Goal: Register for event/course

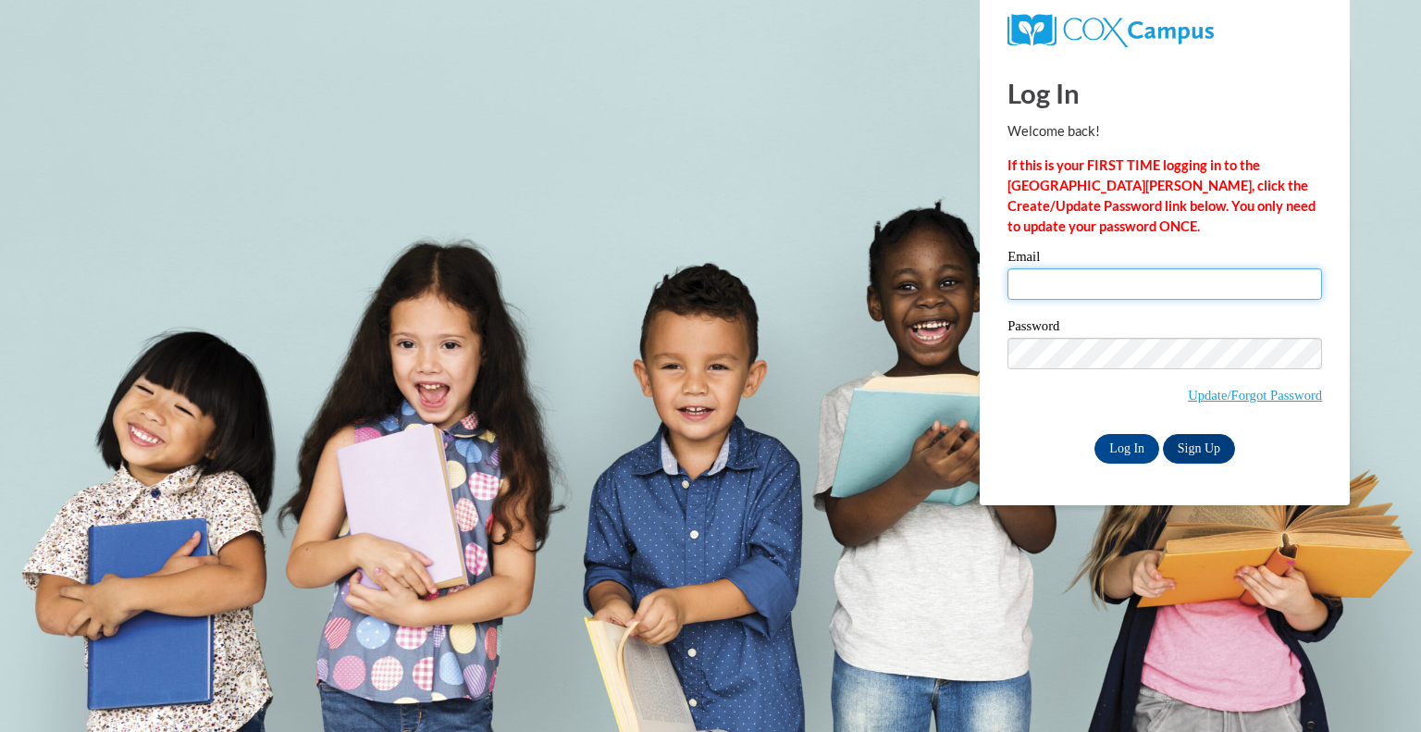
click at [1068, 286] on input "Email" at bounding box center [1164, 283] width 315 height 31
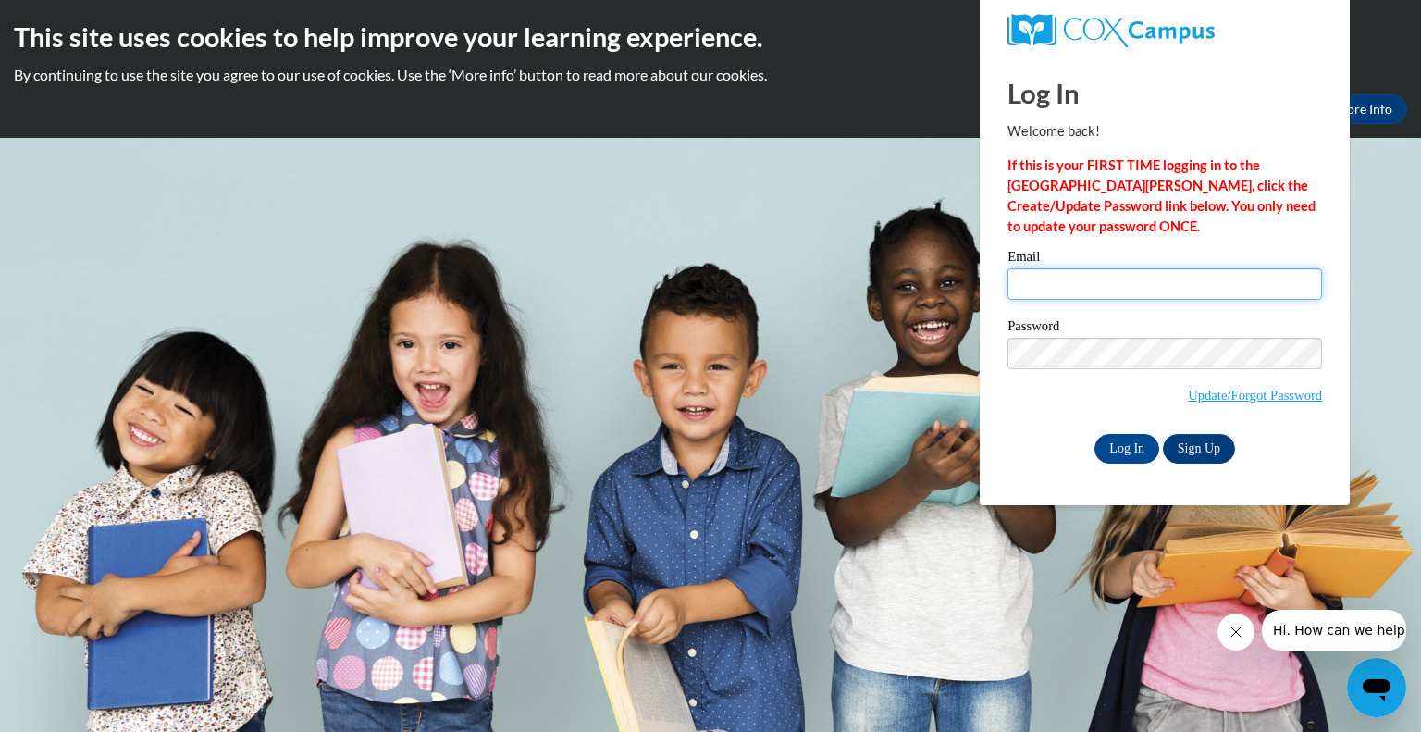
type input "[PERSON_NAME][EMAIL_ADDRESS][PERSON_NAME][DOMAIN_NAME]"
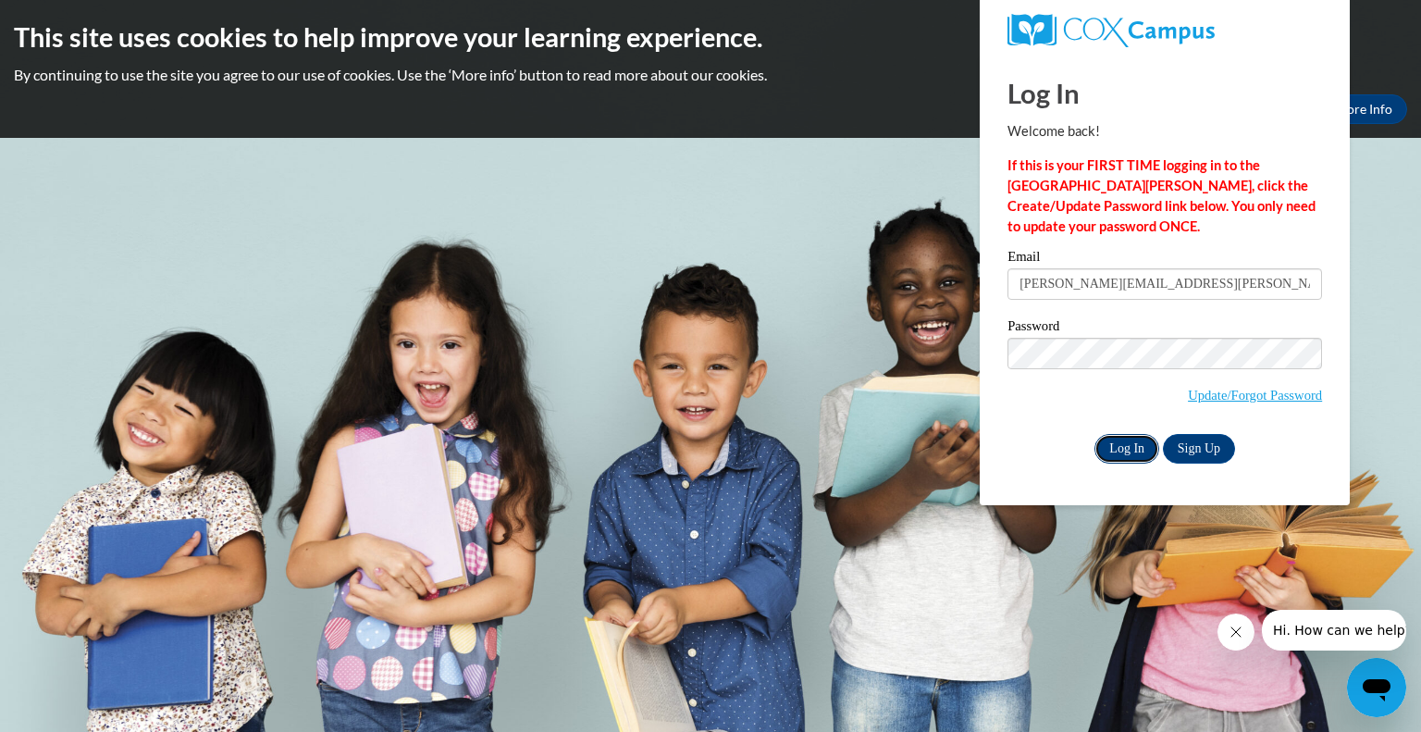
click at [1117, 456] on input "Log In" at bounding box center [1126, 449] width 65 height 30
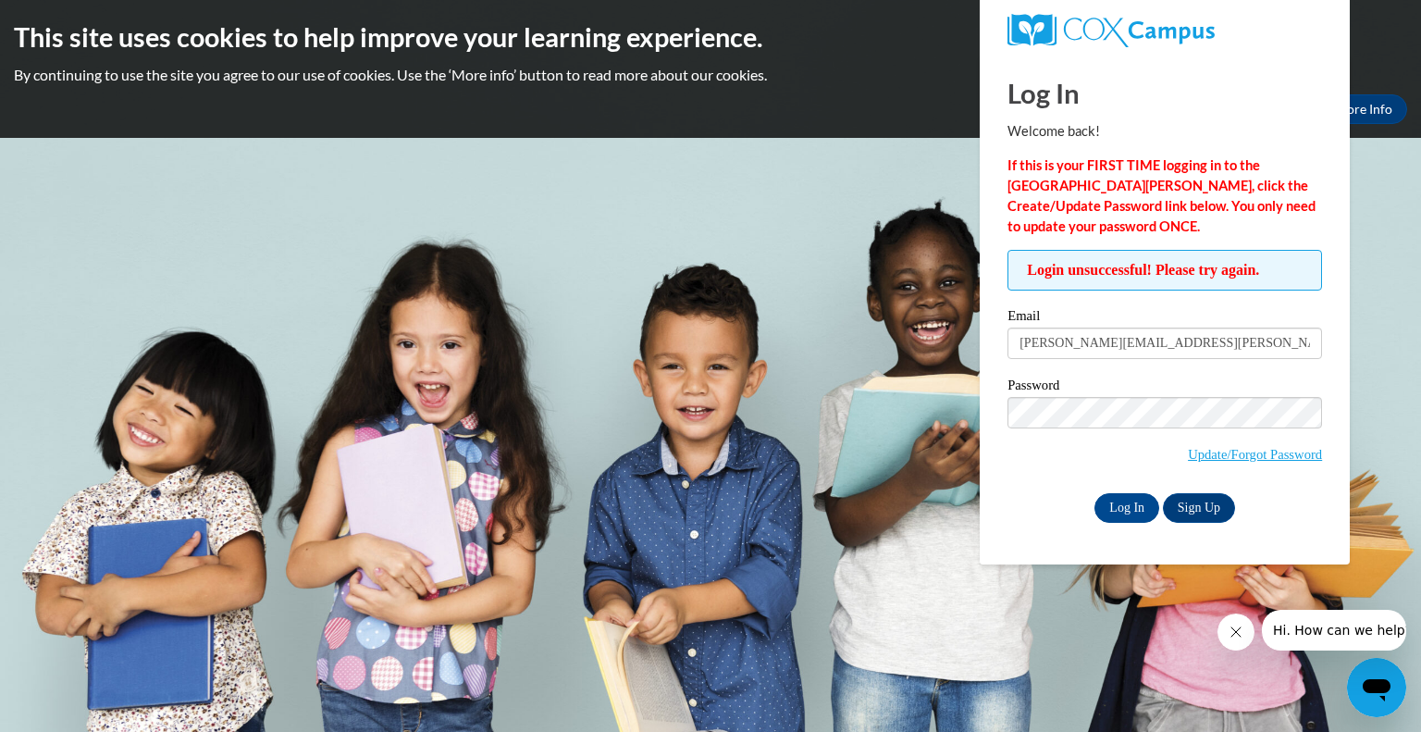
click at [919, 381] on body "This site uses cookies to help improve your learning experience. By continuing …" at bounding box center [710, 366] width 1421 height 732
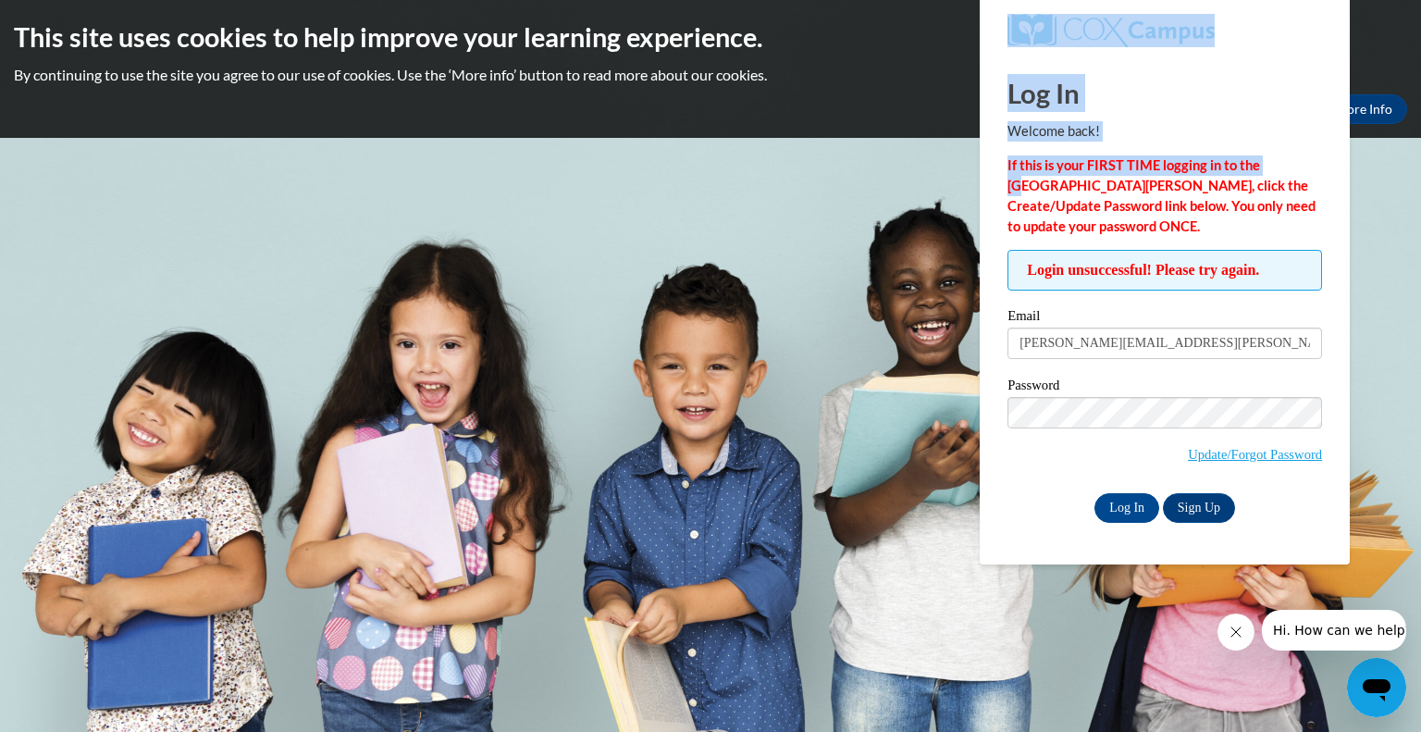
drag, startPoint x: 1281, startPoint y: 158, endPoint x: 1209, endPoint y: -2, distance: 175.5
click at [1209, 0] on html "This site uses cookies to help improve your learning experience. By continuing …" at bounding box center [710, 366] width 1421 height 732
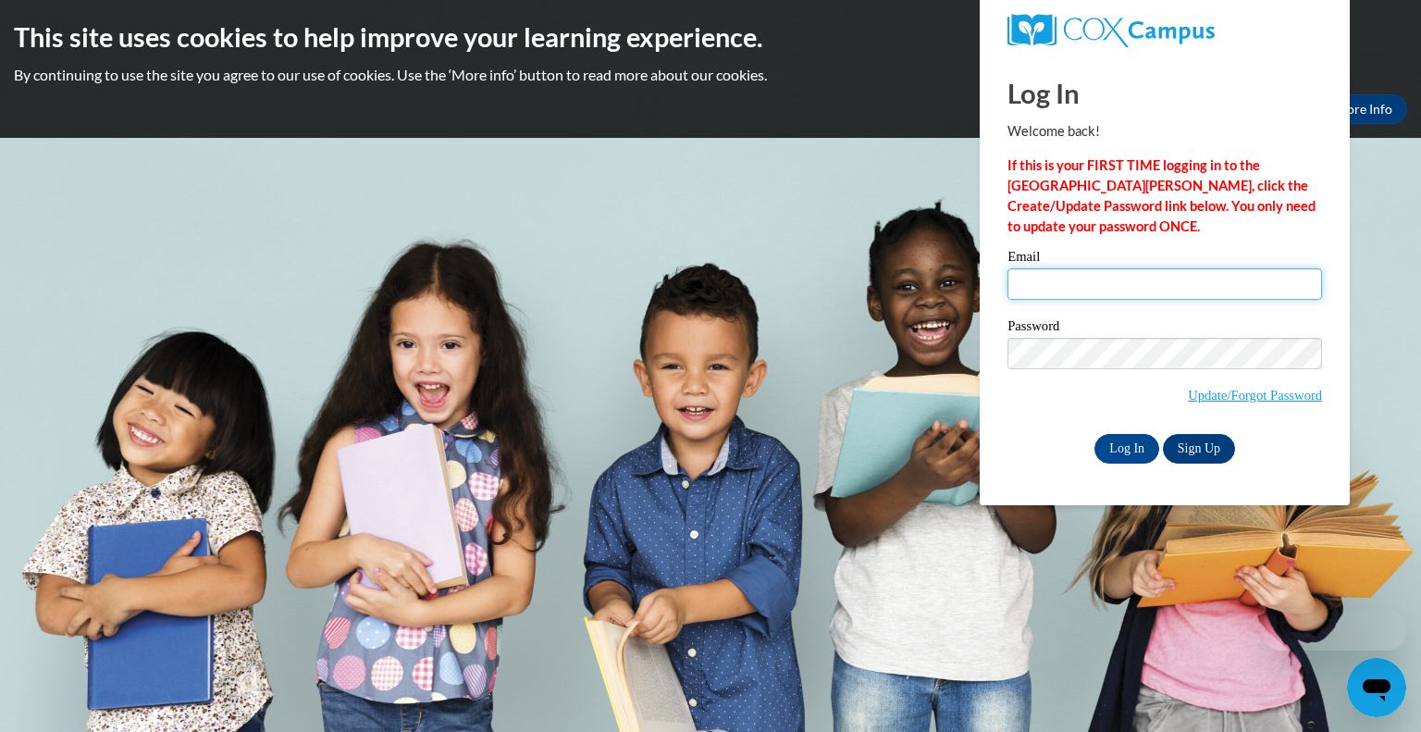
click at [1031, 282] on input "Email" at bounding box center [1164, 283] width 315 height 31
type input "[PERSON_NAME][EMAIL_ADDRESS][PERSON_NAME][DOMAIN_NAME]"
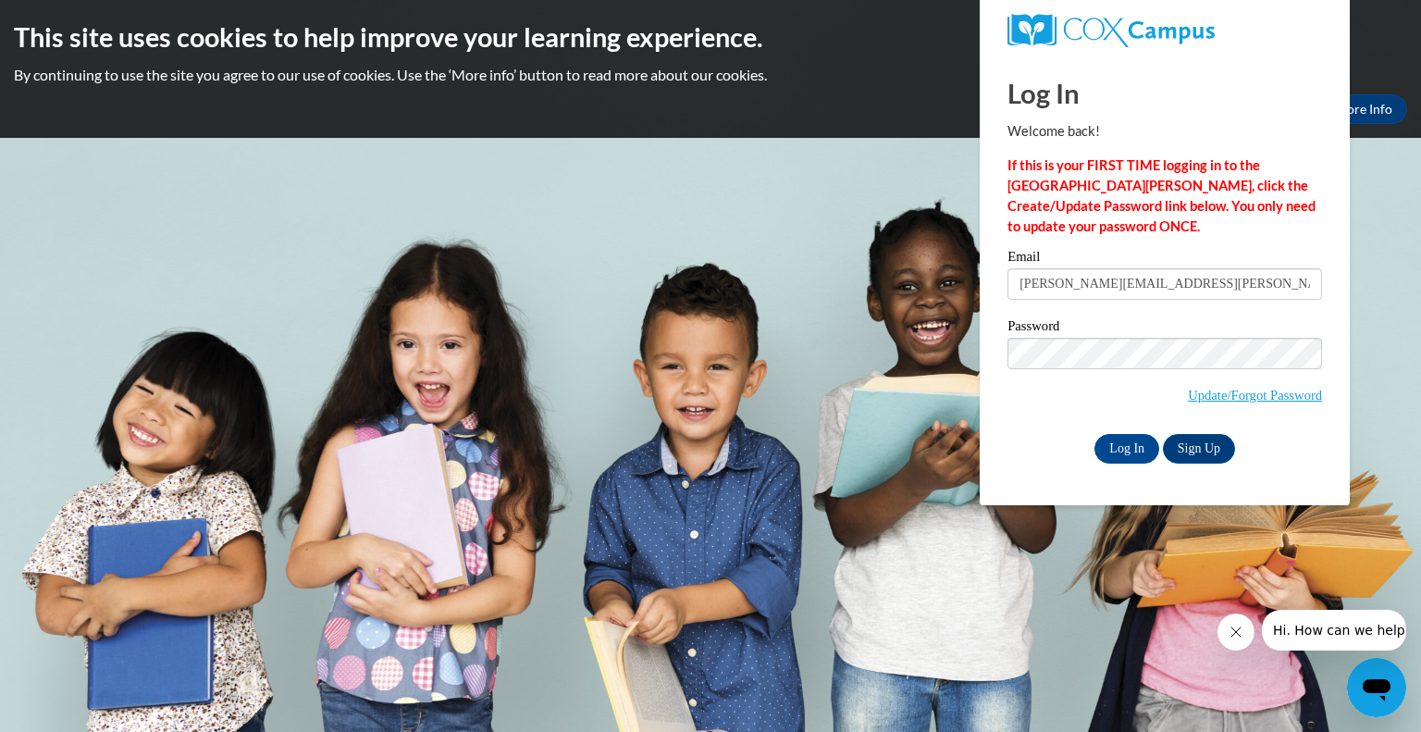
click at [1080, 491] on div "Log In Welcome back! If this is your FIRST TIME logging in to the NEW Cox Campu…" at bounding box center [1165, 281] width 398 height 450
click at [1113, 462] on input "Log In" at bounding box center [1126, 449] width 65 height 30
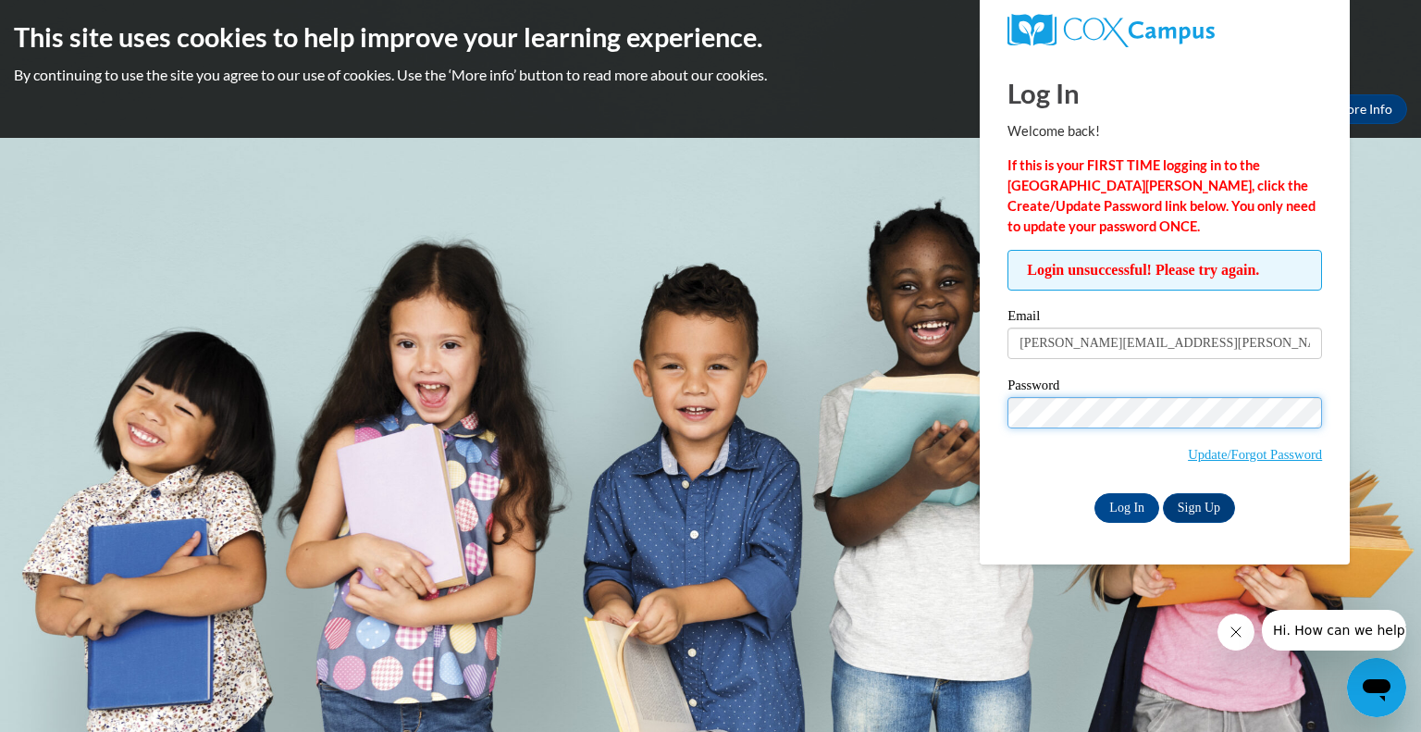
click at [1094, 493] on input "Log In" at bounding box center [1126, 508] width 65 height 30
click at [1030, 499] on div "Log In Sign Up" at bounding box center [1164, 508] width 315 height 30
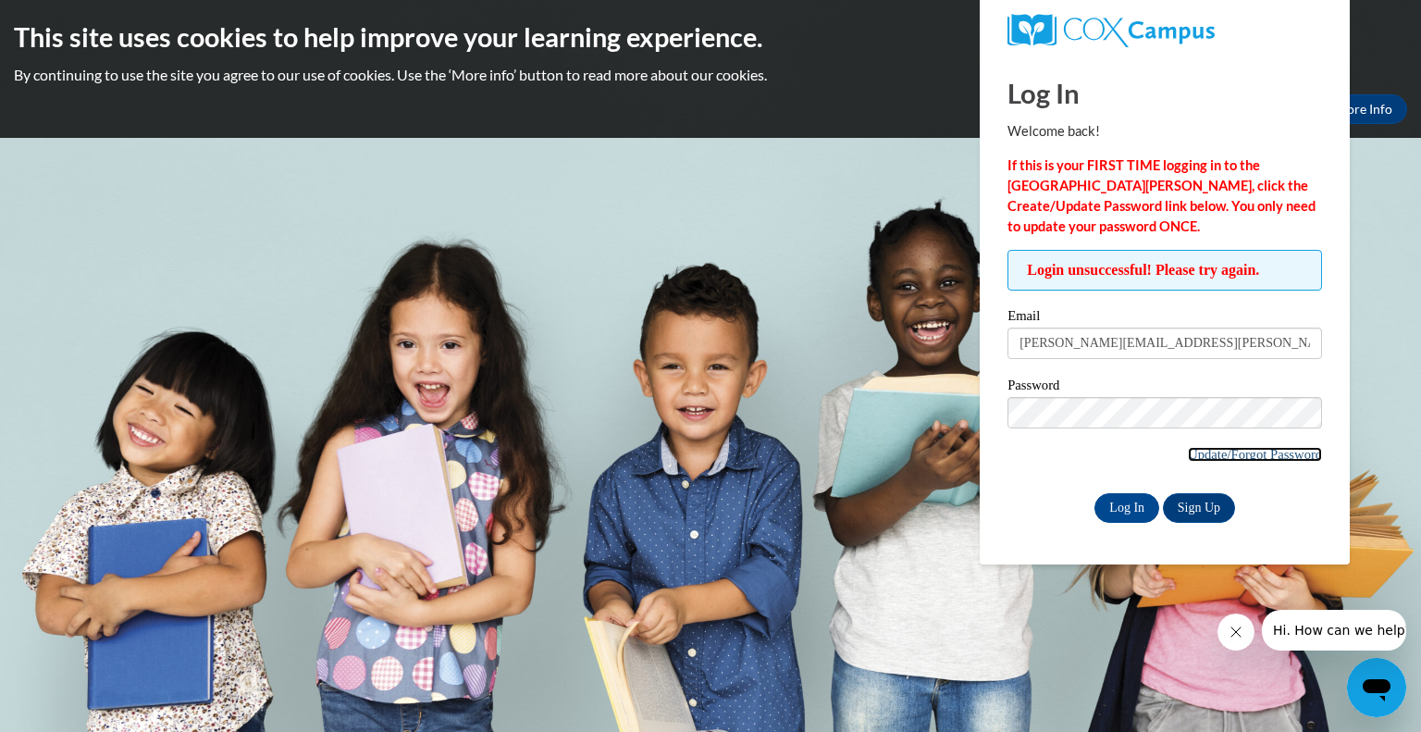
click at [1224, 454] on link "Update/Forgot Password" at bounding box center [1255, 454] width 134 height 15
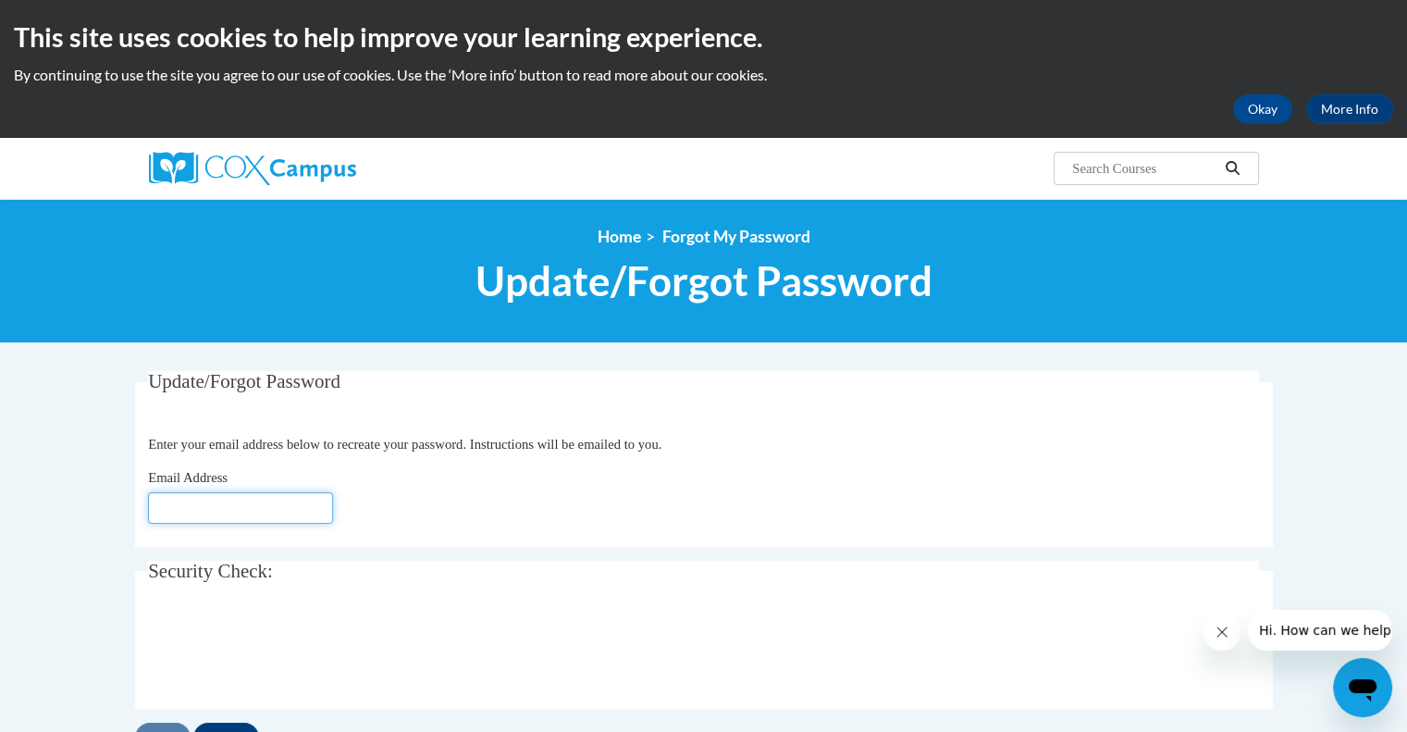
click at [309, 506] on input "Email Address" at bounding box center [240, 507] width 185 height 31
type input "[PERSON_NAME][EMAIL_ADDRESS][PERSON_NAME][DOMAIN_NAME]"
click button "Refresh captcha" at bounding box center [0, 0] width 0 height 0
click at [384, 505] on div "Email Address darnisha.mcclair@bcesc.org" at bounding box center [703, 495] width 1111 height 56
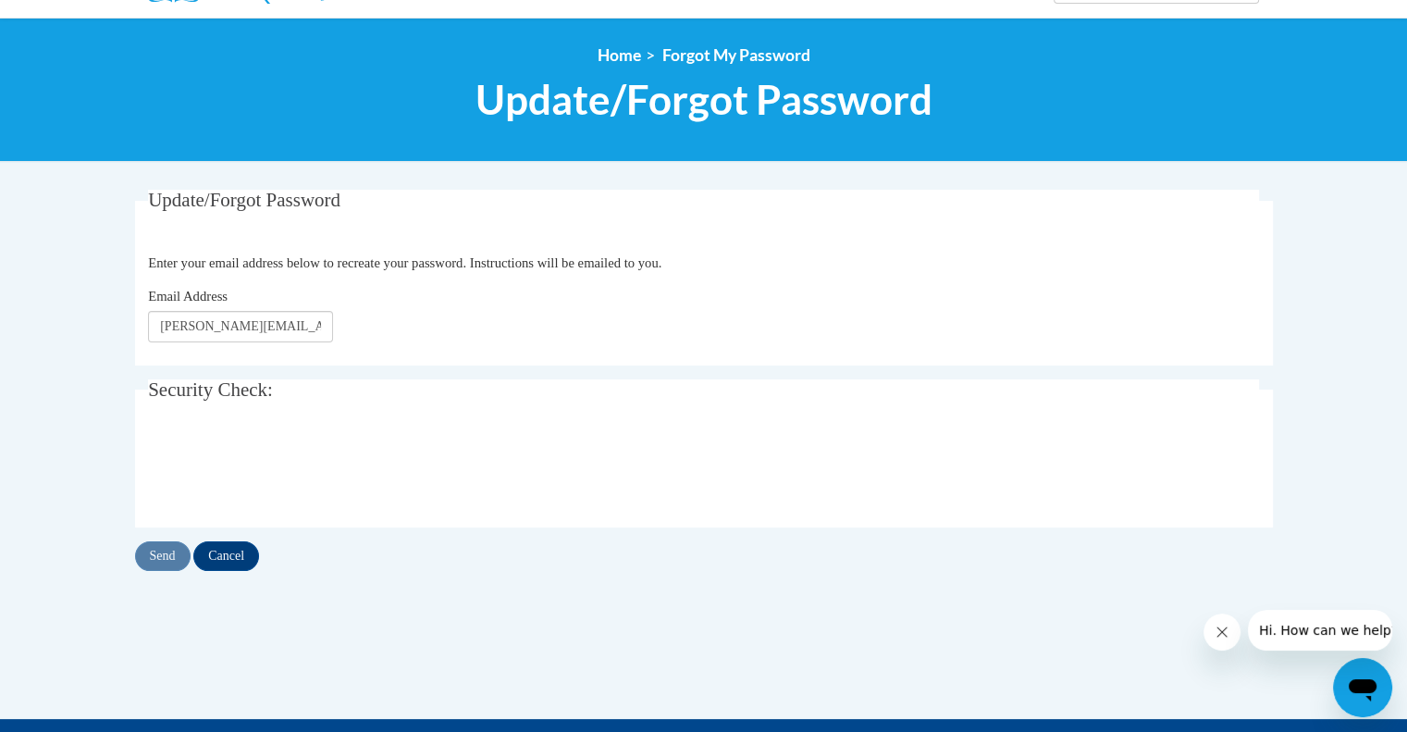
scroll to position [184, 0]
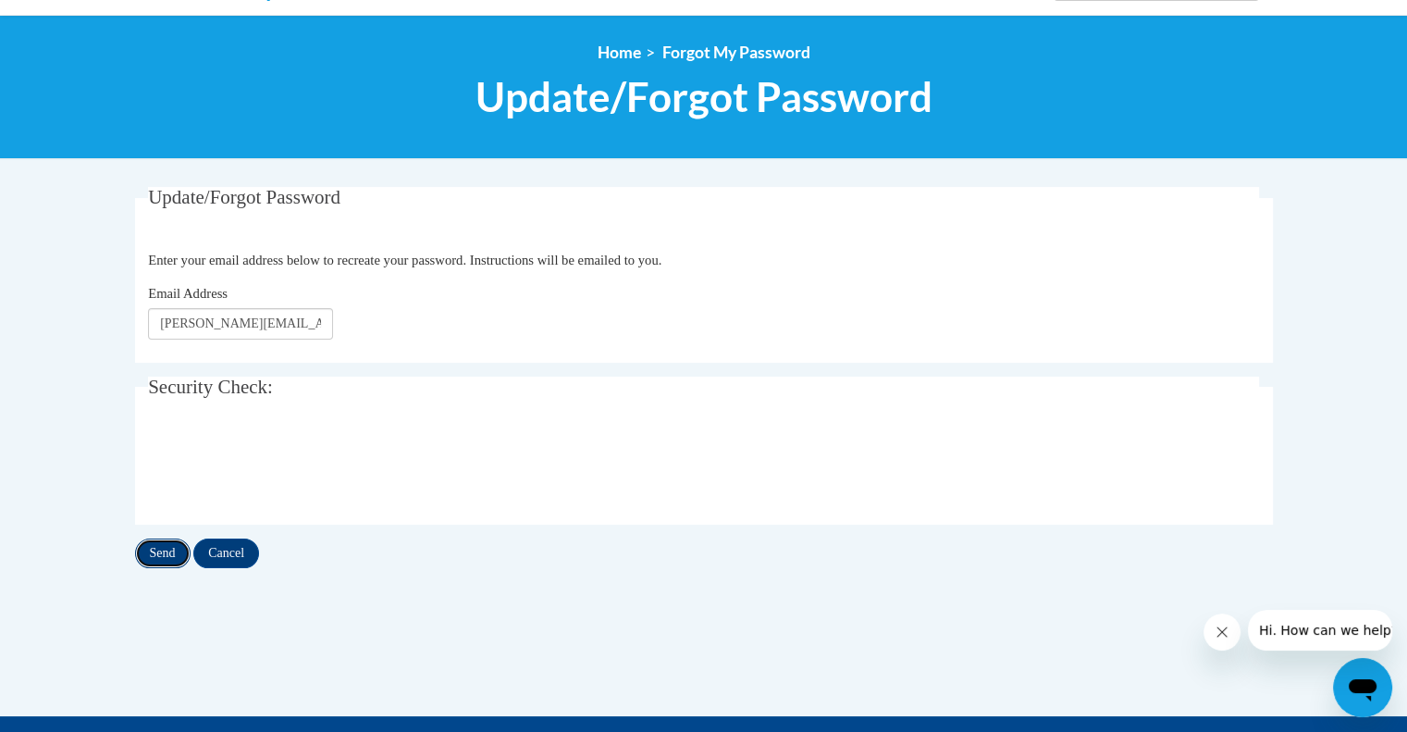
click at [162, 554] on input "Send" at bounding box center [163, 553] width 56 height 30
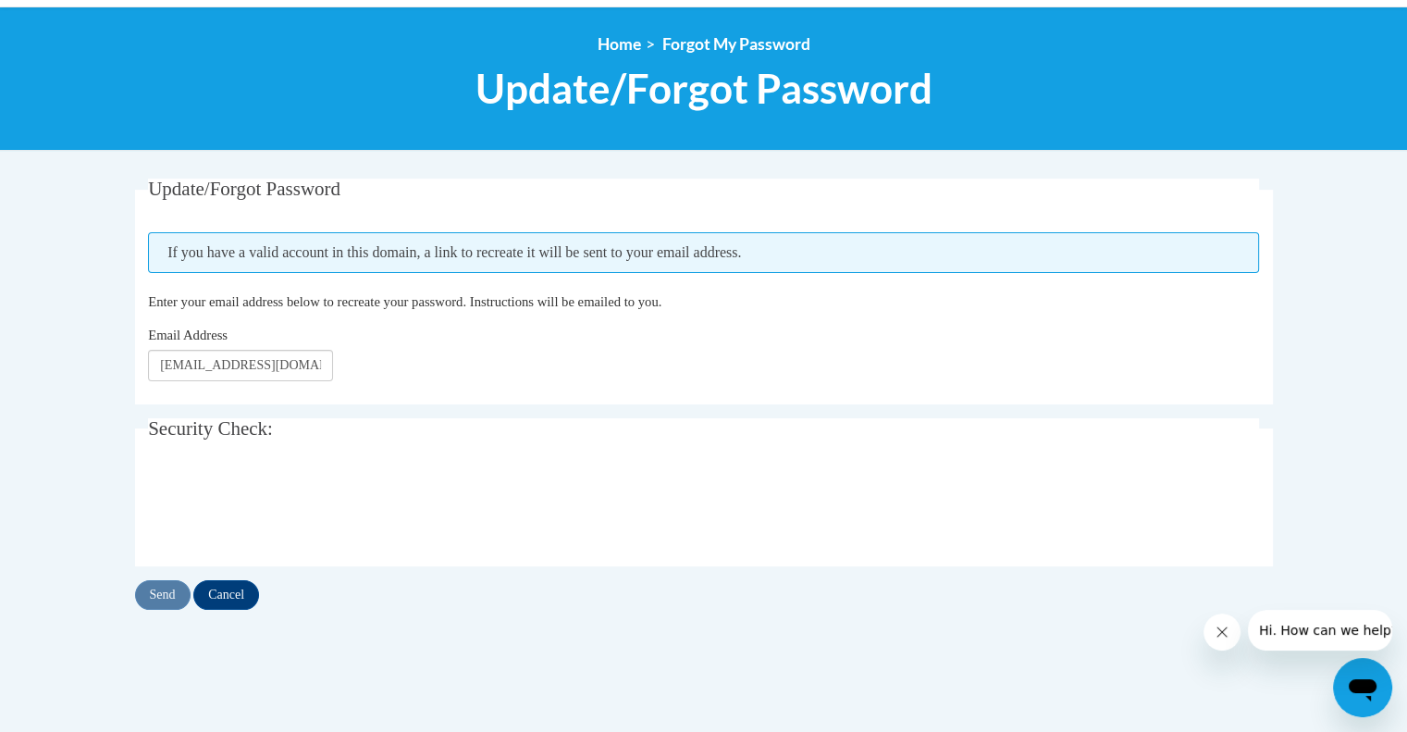
scroll to position [195, 0]
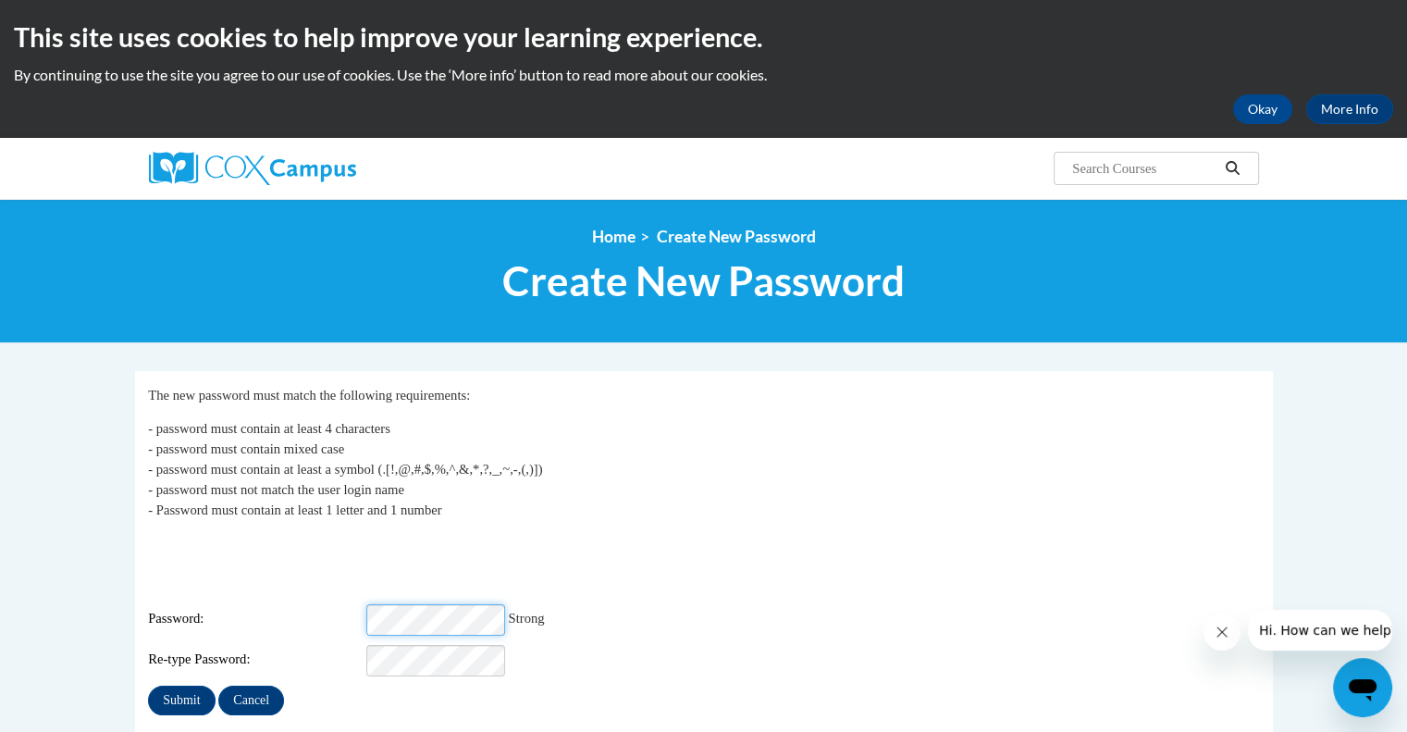
click at [148, 685] on input "Submit" at bounding box center [181, 700] width 67 height 30
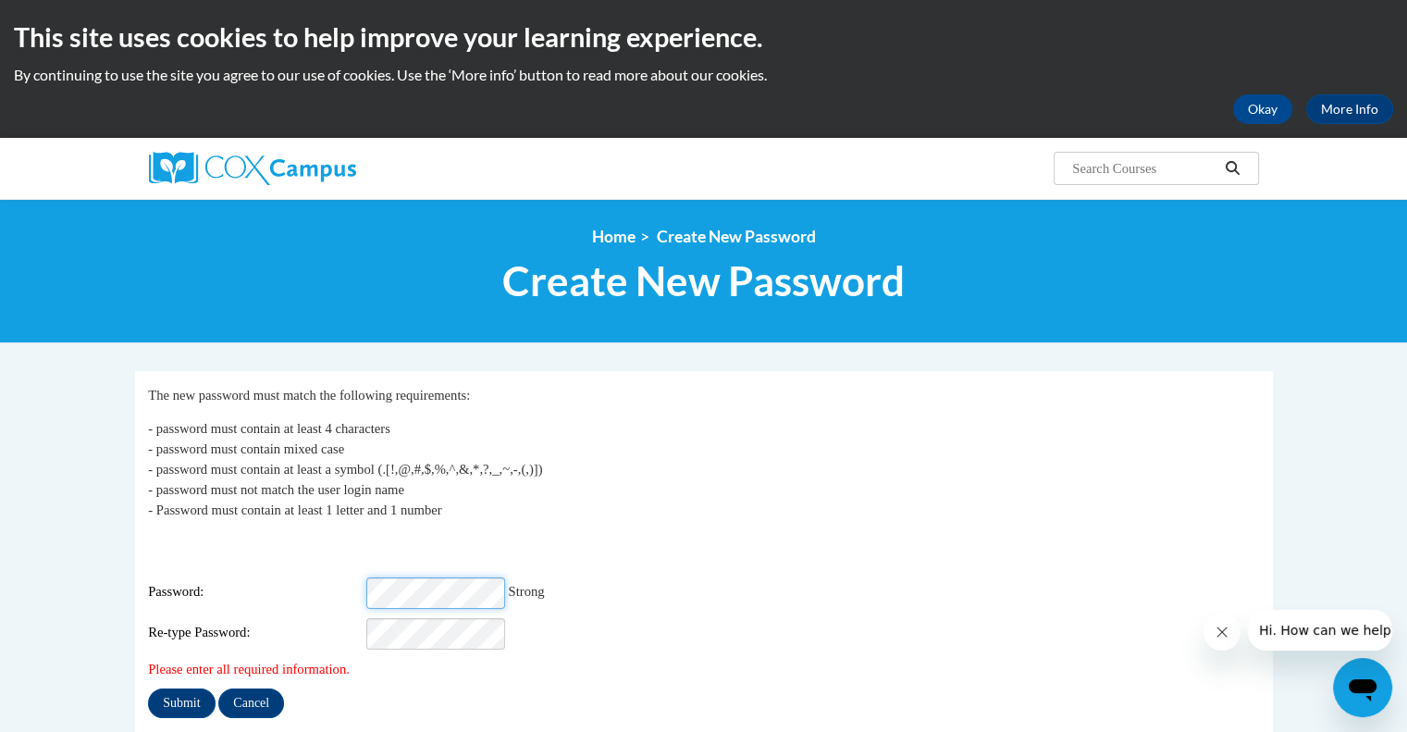
click at [148, 688] on input "Submit" at bounding box center [181, 703] width 67 height 30
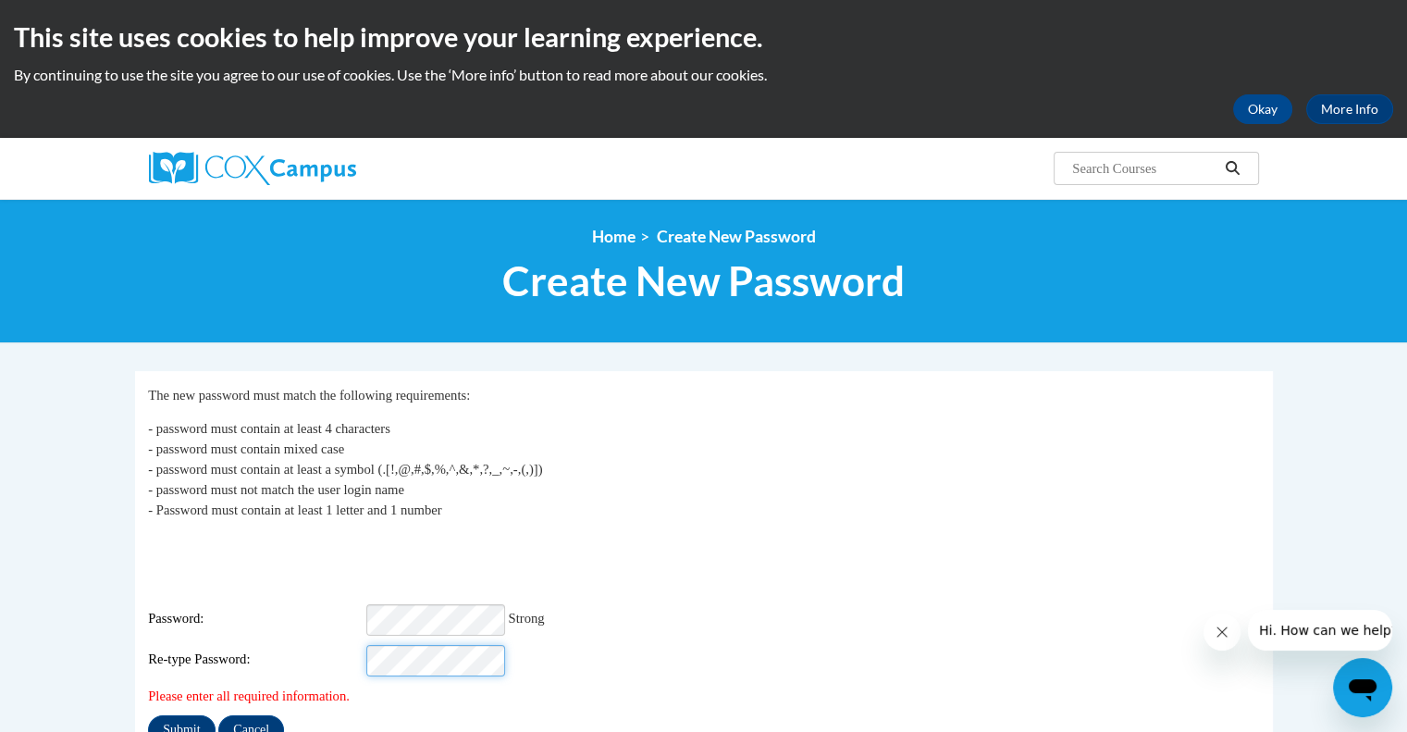
click at [148, 715] on input "Submit" at bounding box center [181, 730] width 67 height 30
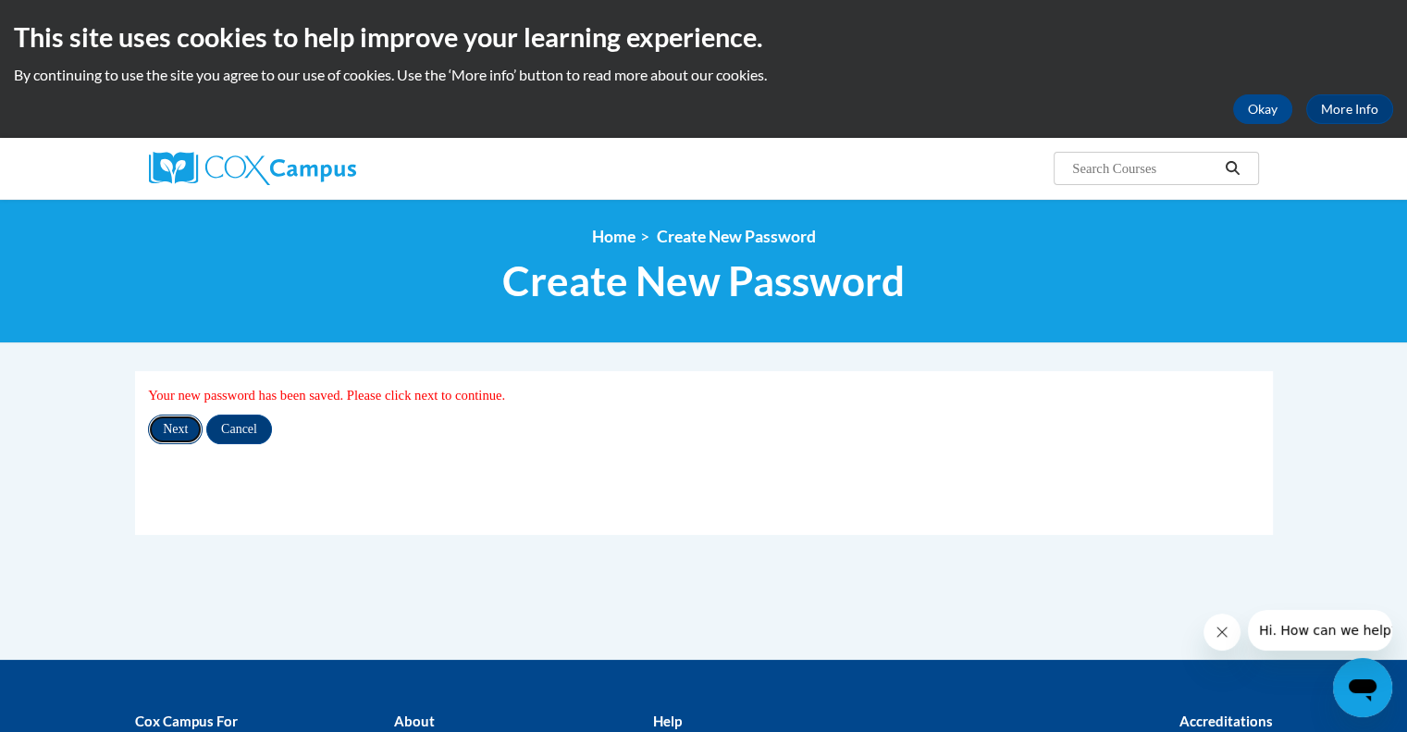
click at [167, 437] on input "Next" at bounding box center [175, 429] width 55 height 30
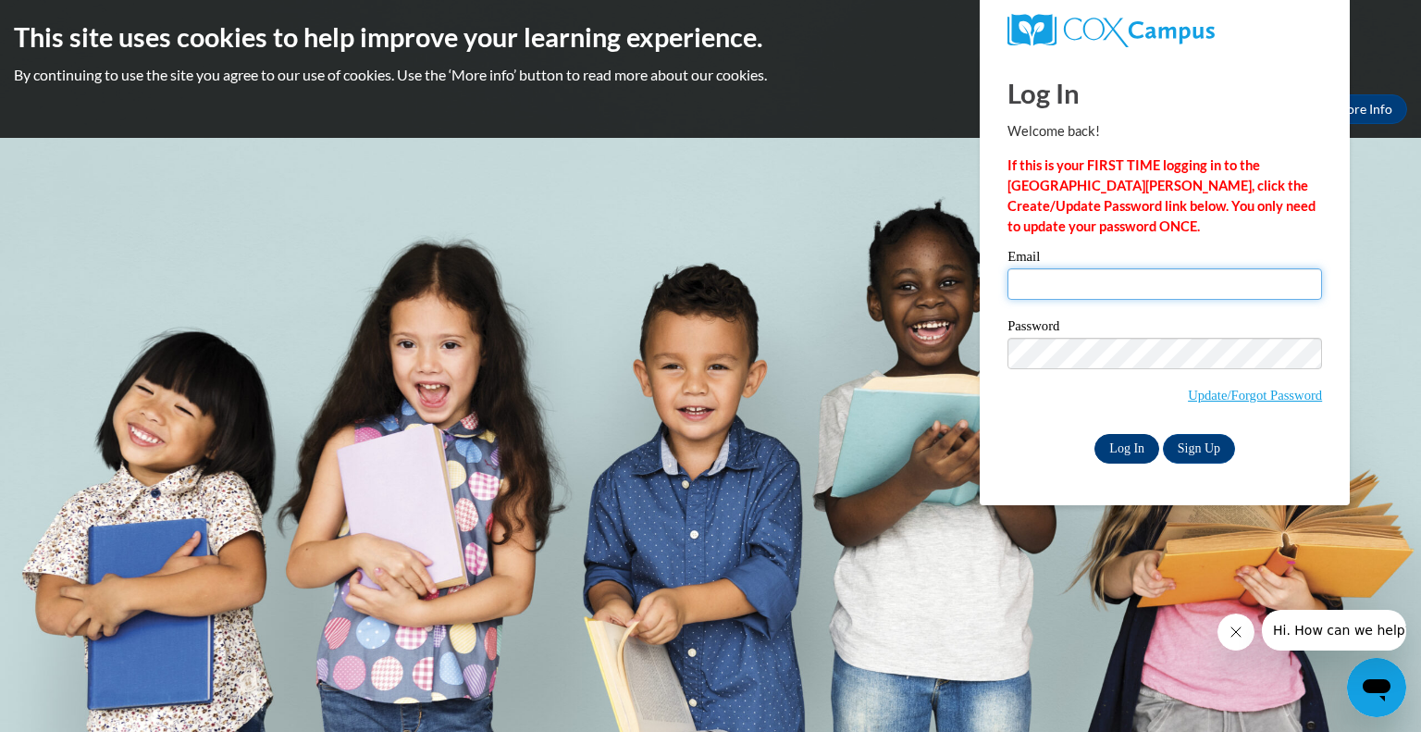
type input "[PERSON_NAME][EMAIL_ADDRESS][PERSON_NAME][DOMAIN_NAME]"
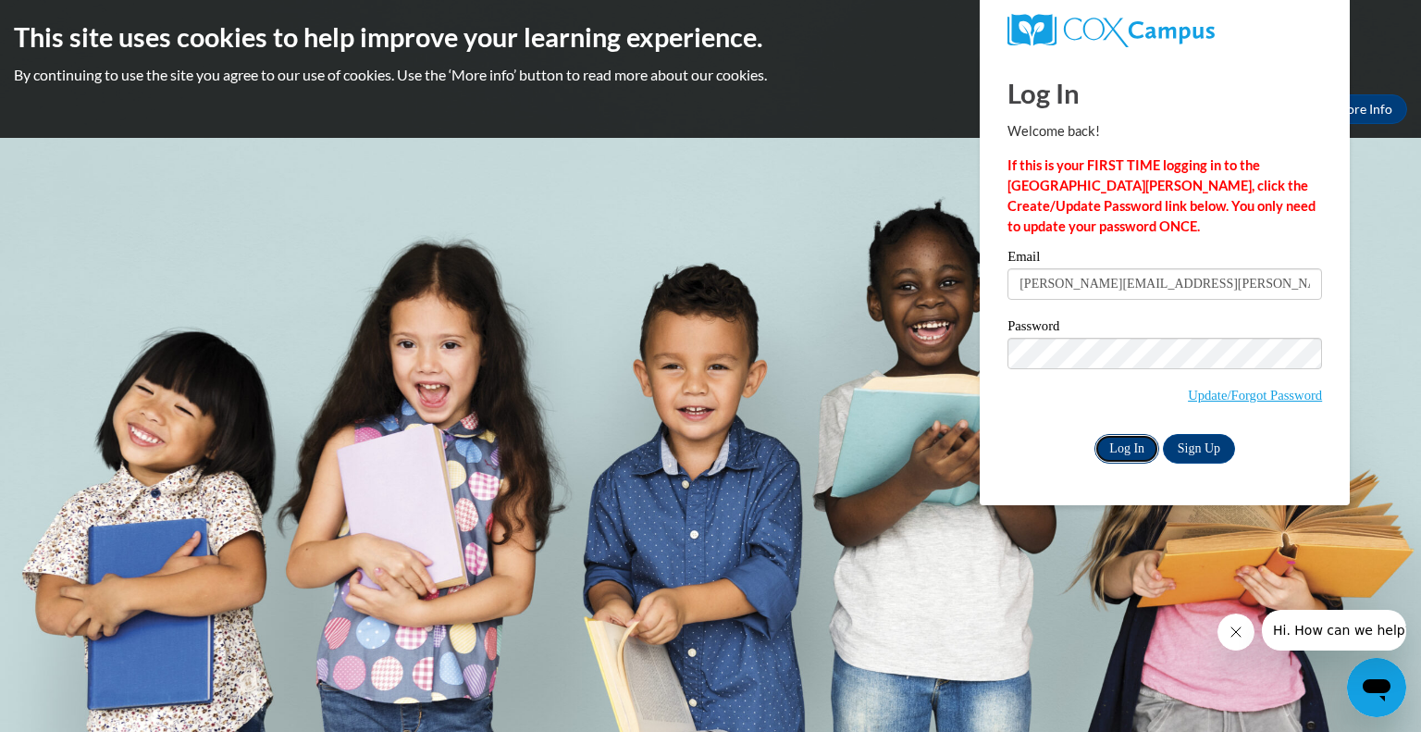
click at [1135, 458] on input "Log In" at bounding box center [1126, 449] width 65 height 30
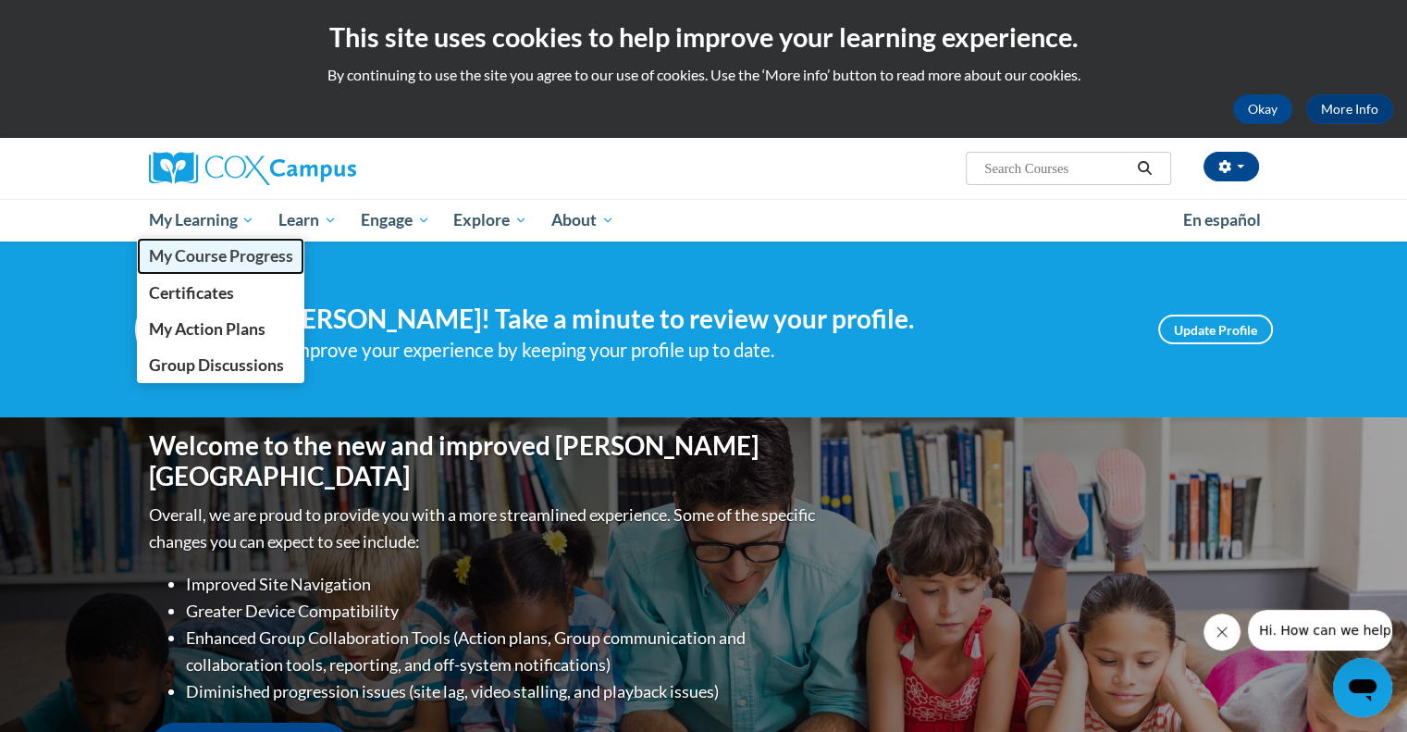
click at [243, 247] on span "My Course Progress" at bounding box center [220, 255] width 144 height 19
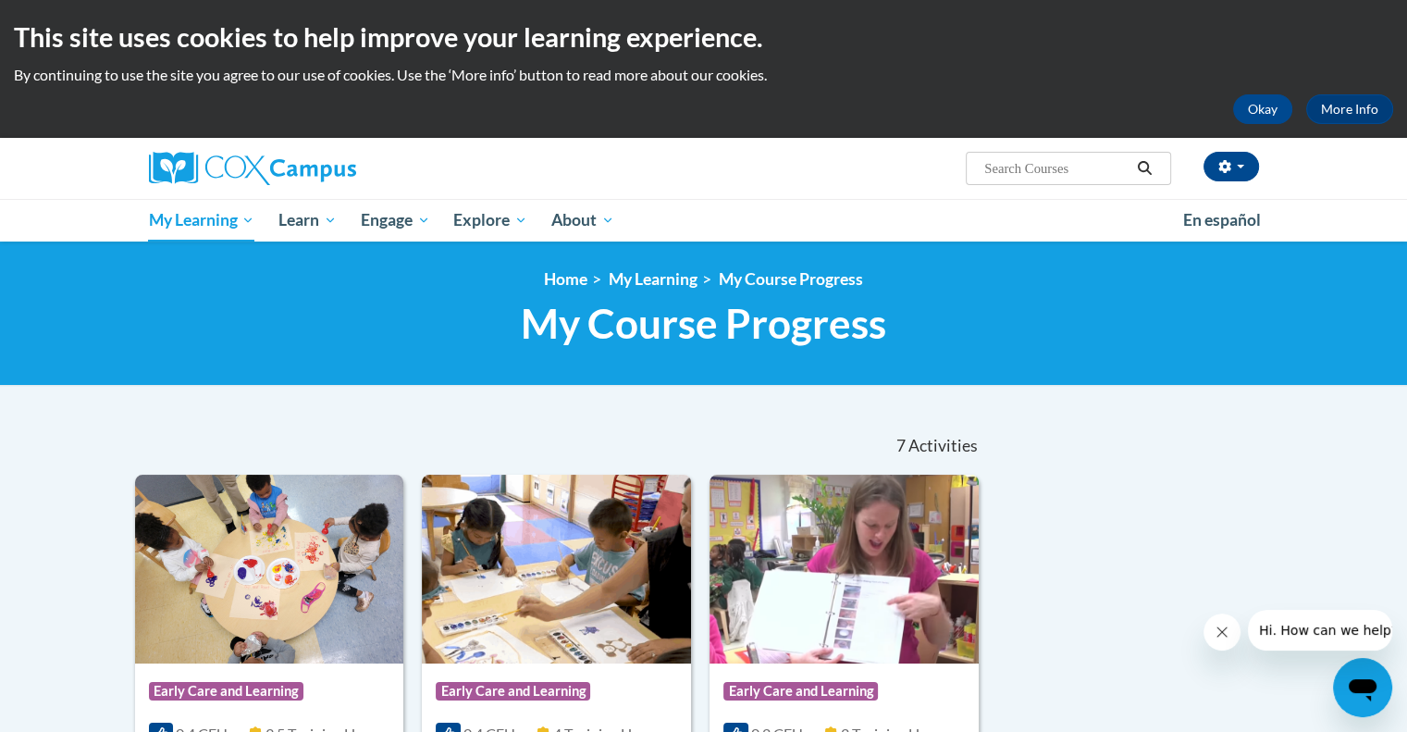
click at [1017, 161] on input "Search..." at bounding box center [1056, 168] width 148 height 22
type input "build my brain"
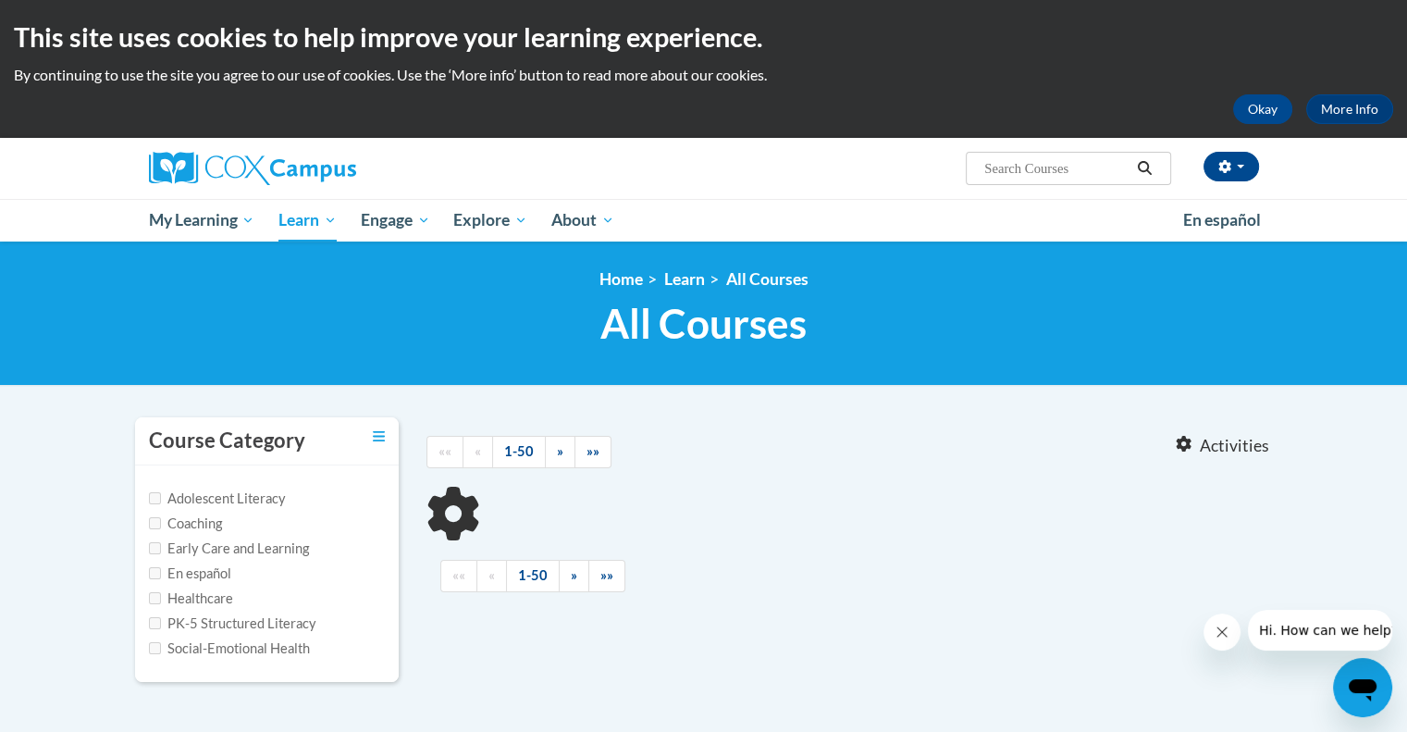
type input "build my brain"
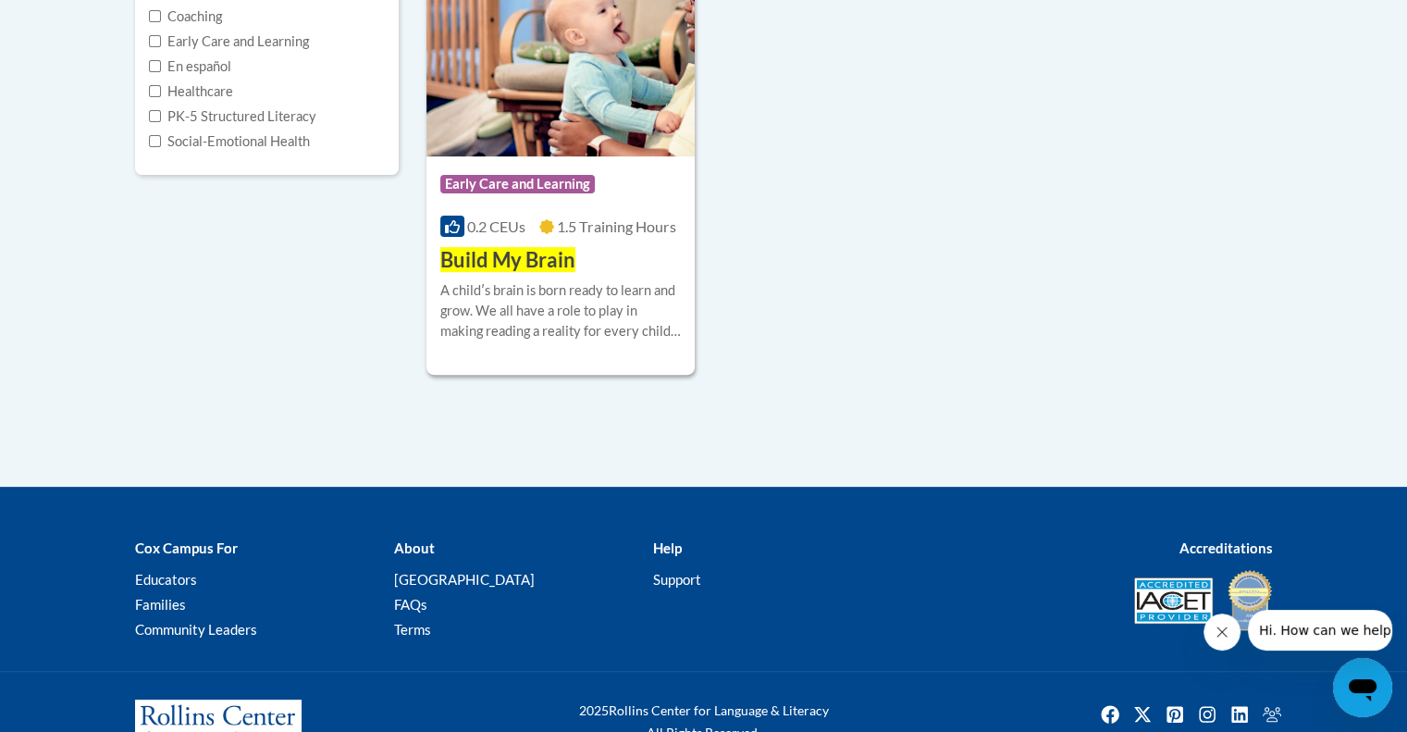
scroll to position [507, 0]
click at [574, 157] on div "Course Category: Early Care and Learning 0.2 CEUs 1.5 Training Hours COURSE Bui…" at bounding box center [560, 215] width 269 height 118
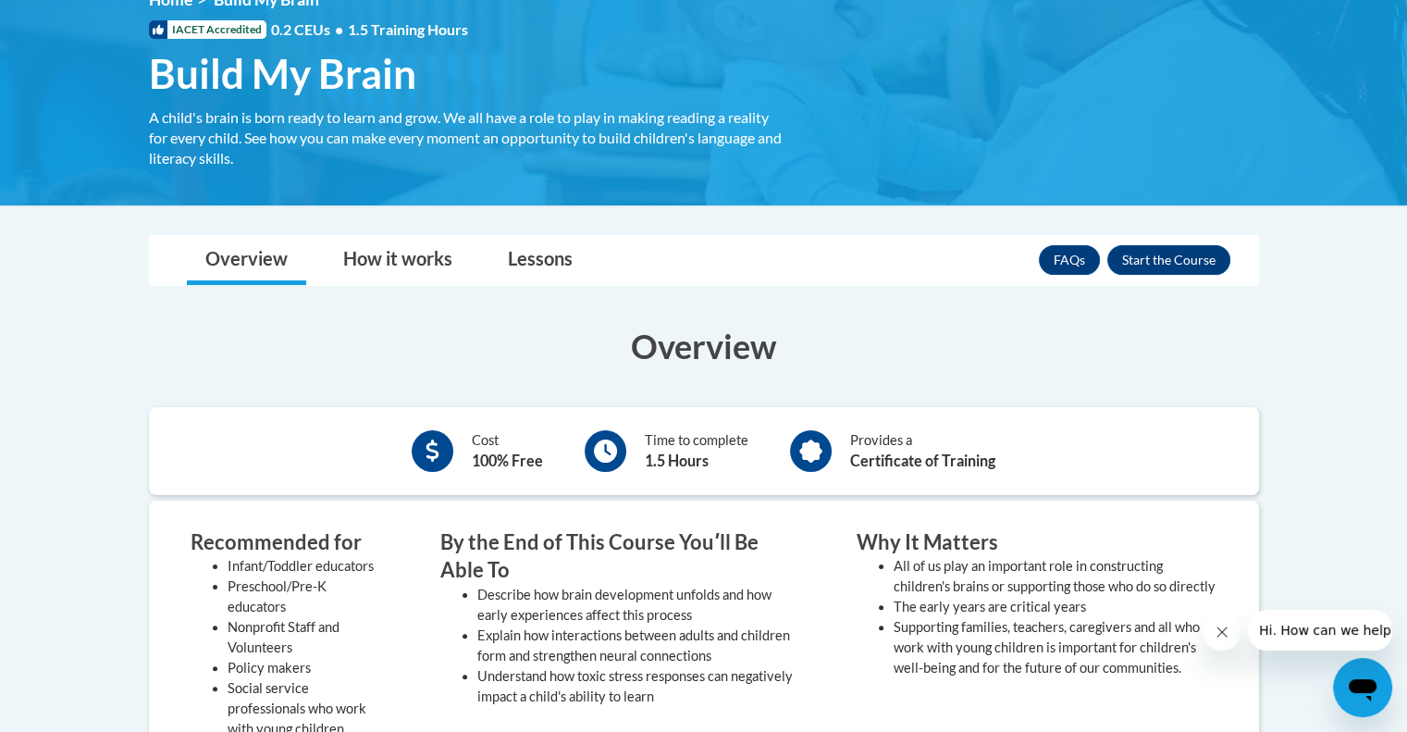
scroll to position [278, 0]
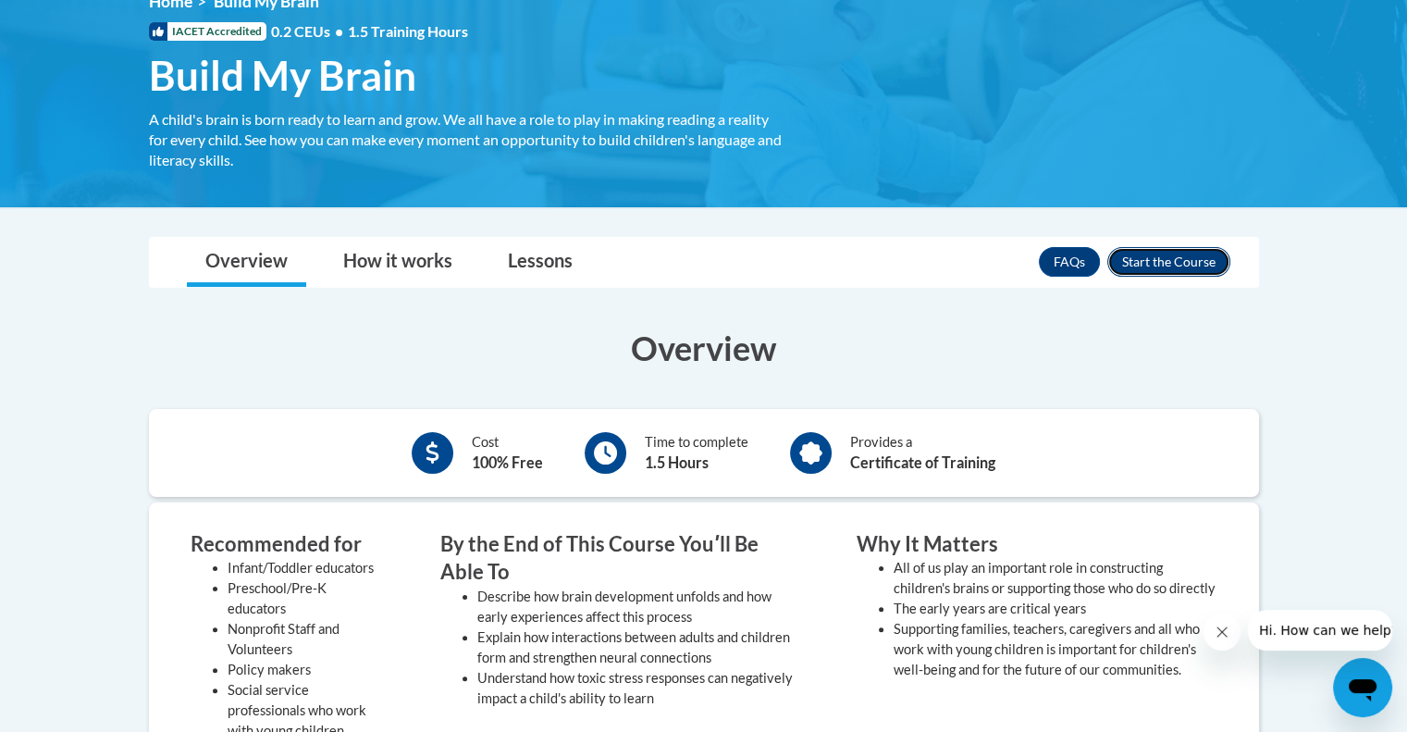
click at [1180, 251] on button "Enroll" at bounding box center [1168, 262] width 123 height 30
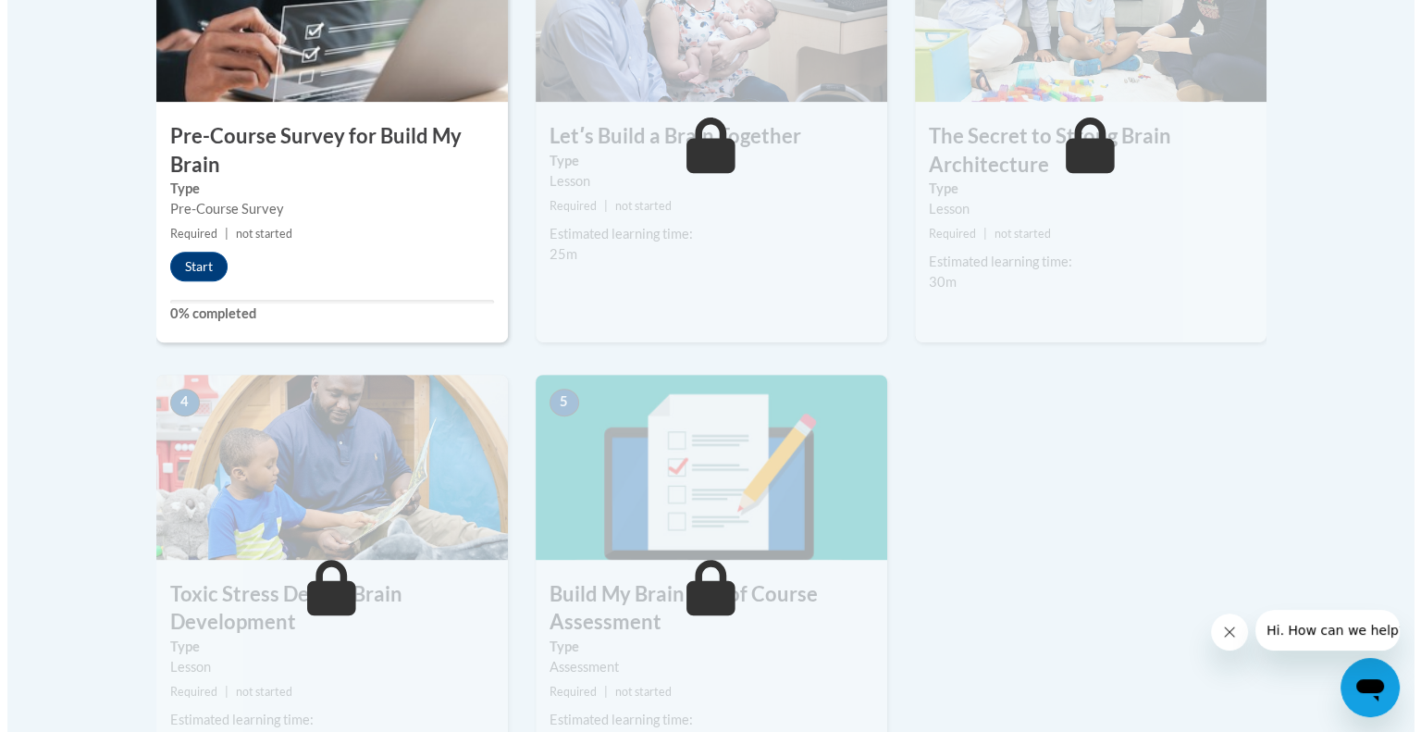
scroll to position [735, 0]
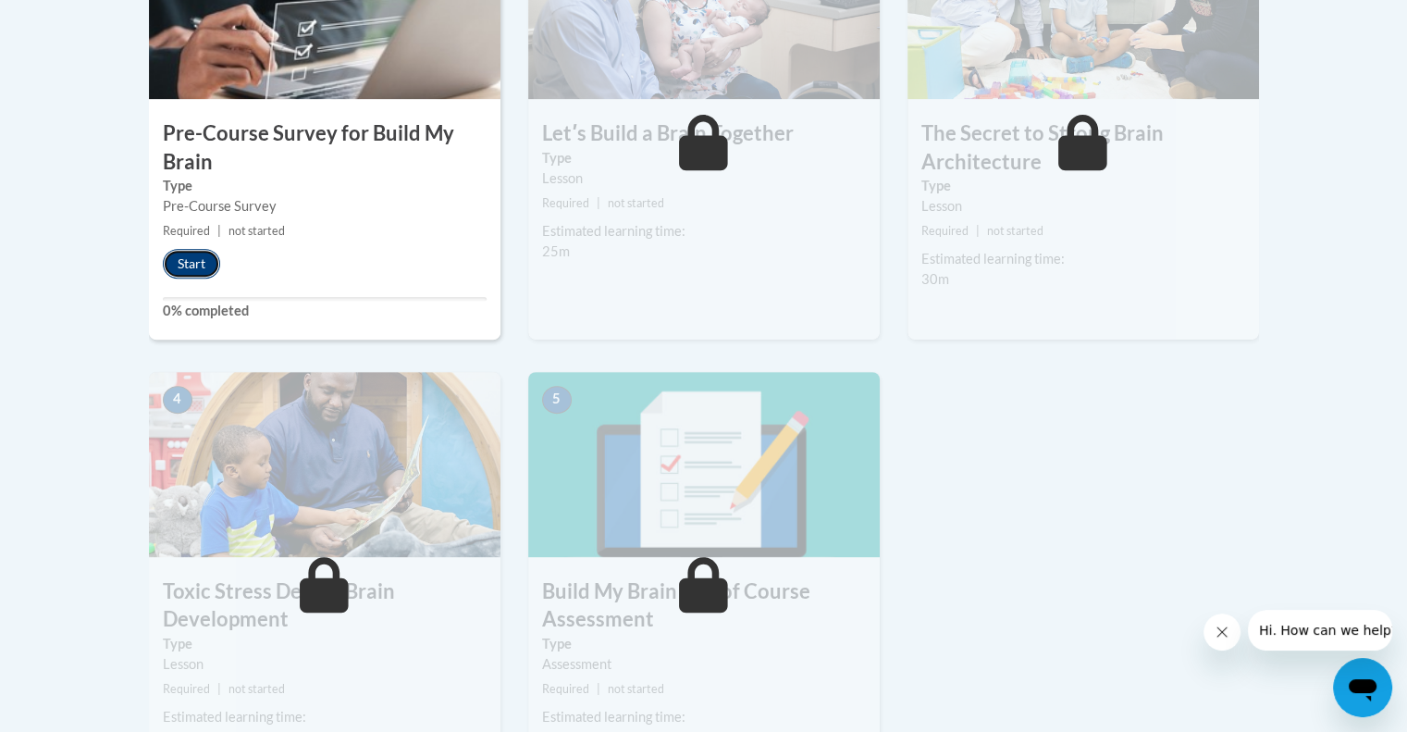
click at [194, 253] on button "Start" at bounding box center [191, 264] width 57 height 30
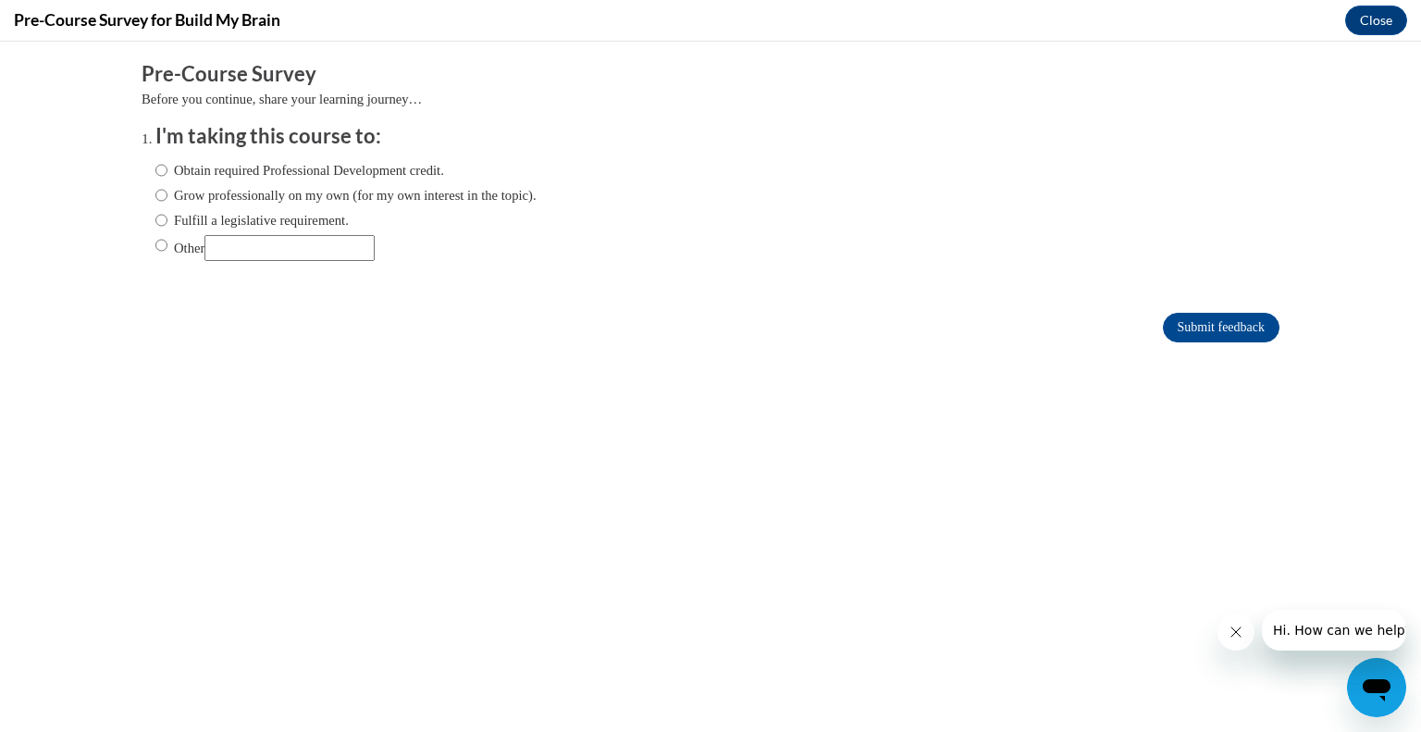
scroll to position [0, 0]
click at [155, 168] on input "Obtain required Professional Development credit." at bounding box center [161, 170] width 12 height 20
radio input "true"
click at [1163, 327] on input "Submit feedback" at bounding box center [1221, 328] width 117 height 30
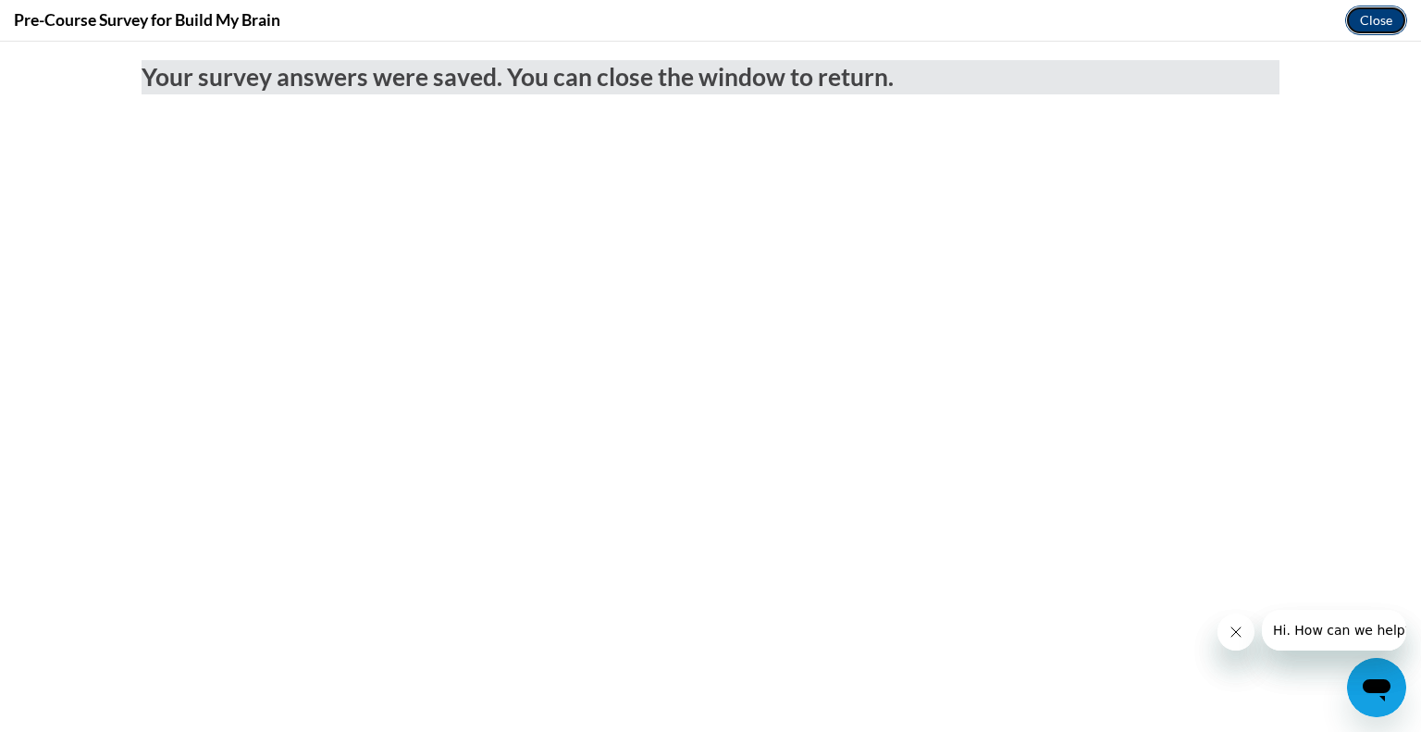
click at [1369, 11] on button "Close" at bounding box center [1376, 21] width 62 height 30
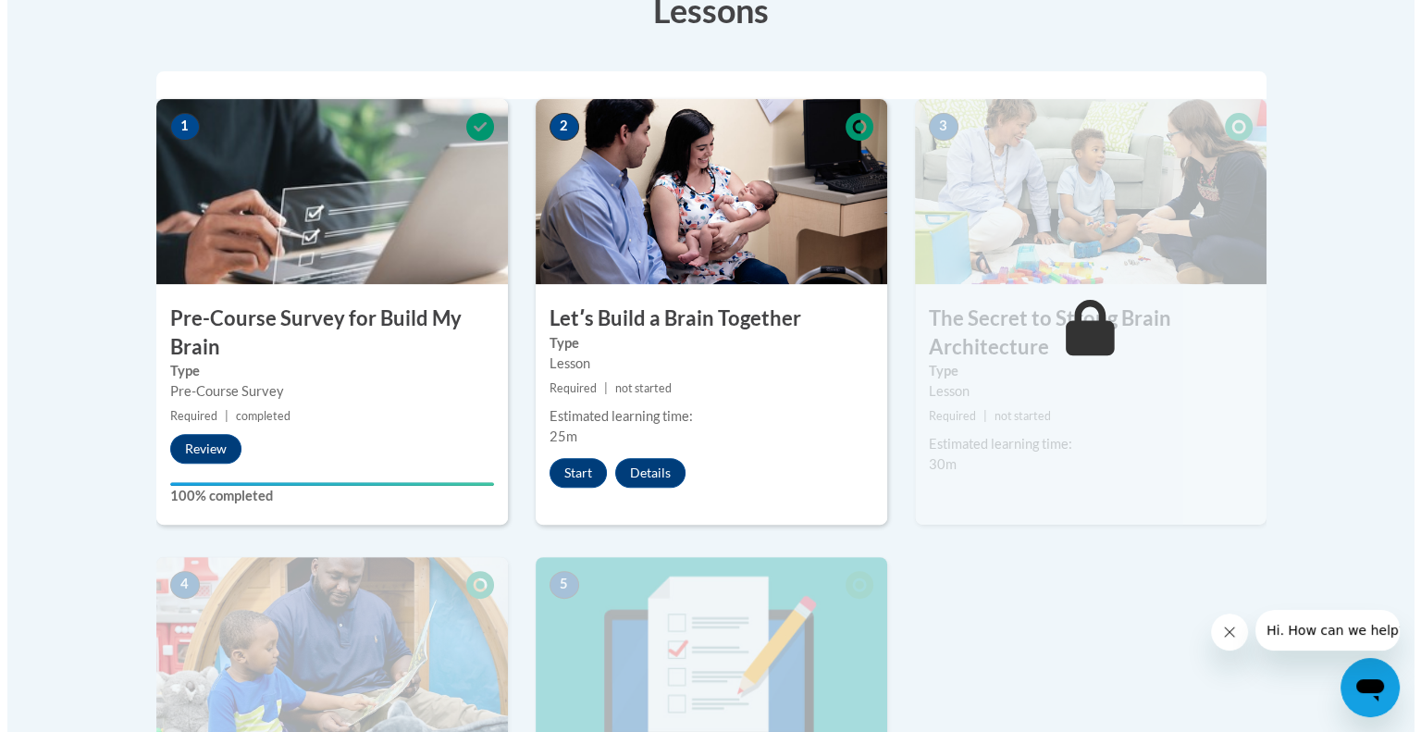
scroll to position [557, 0]
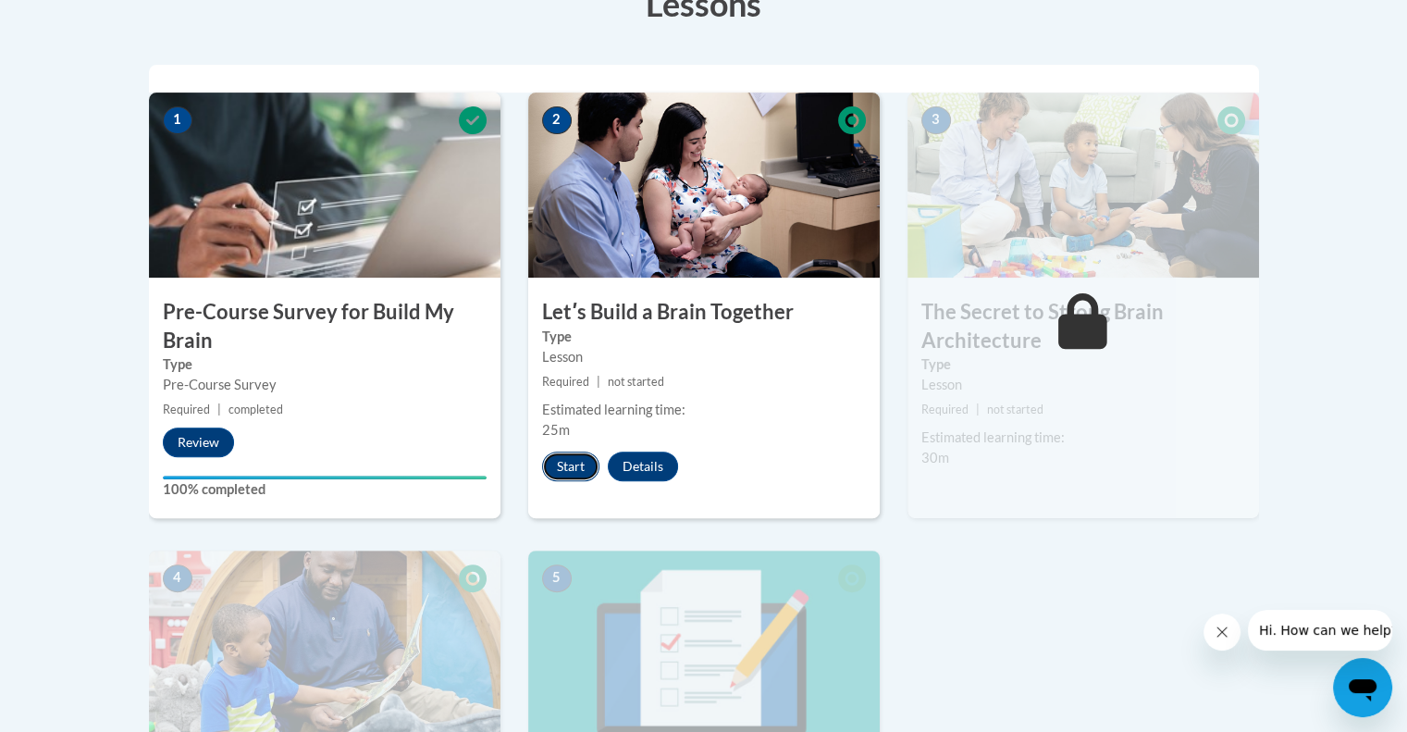
click at [570, 463] on button "Start" at bounding box center [570, 466] width 57 height 30
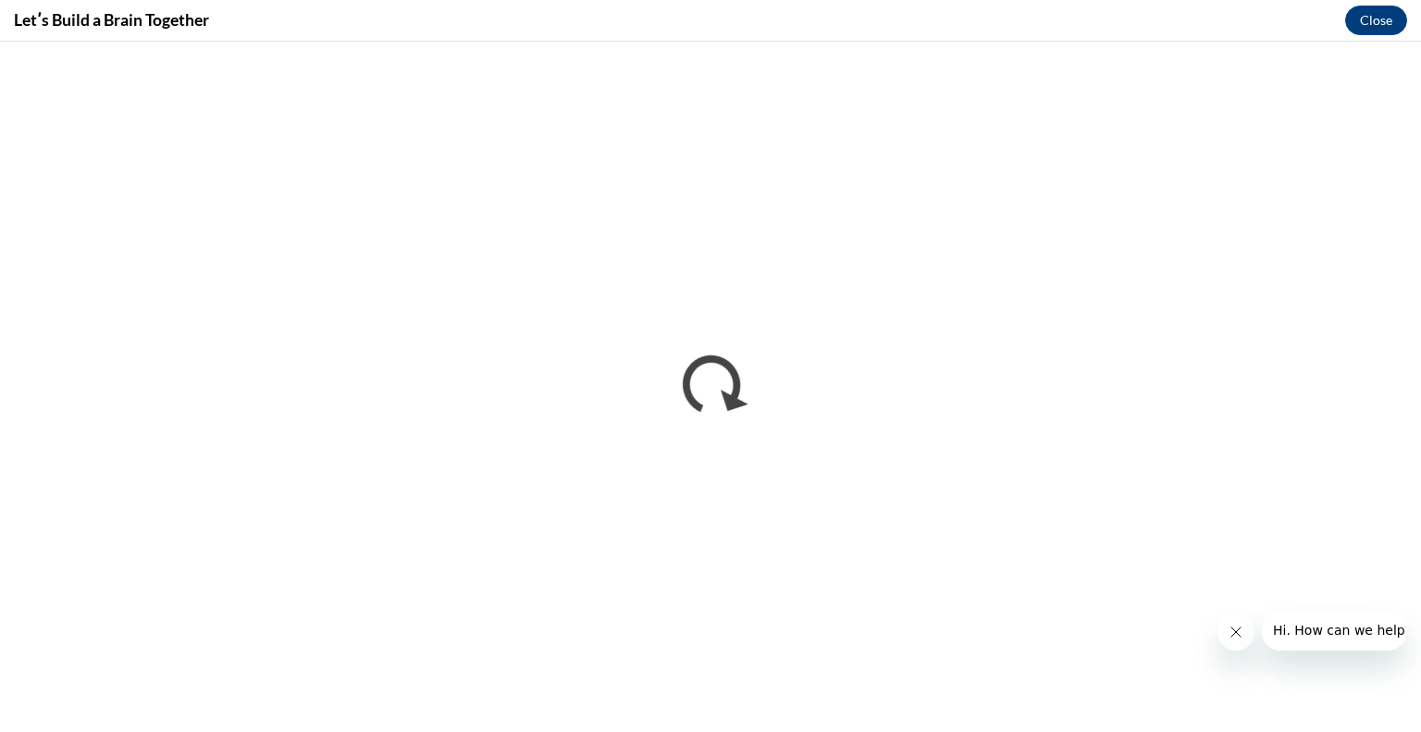
scroll to position [0, 0]
click at [1238, 630] on icon "Close message from company" at bounding box center [1235, 631] width 15 height 15
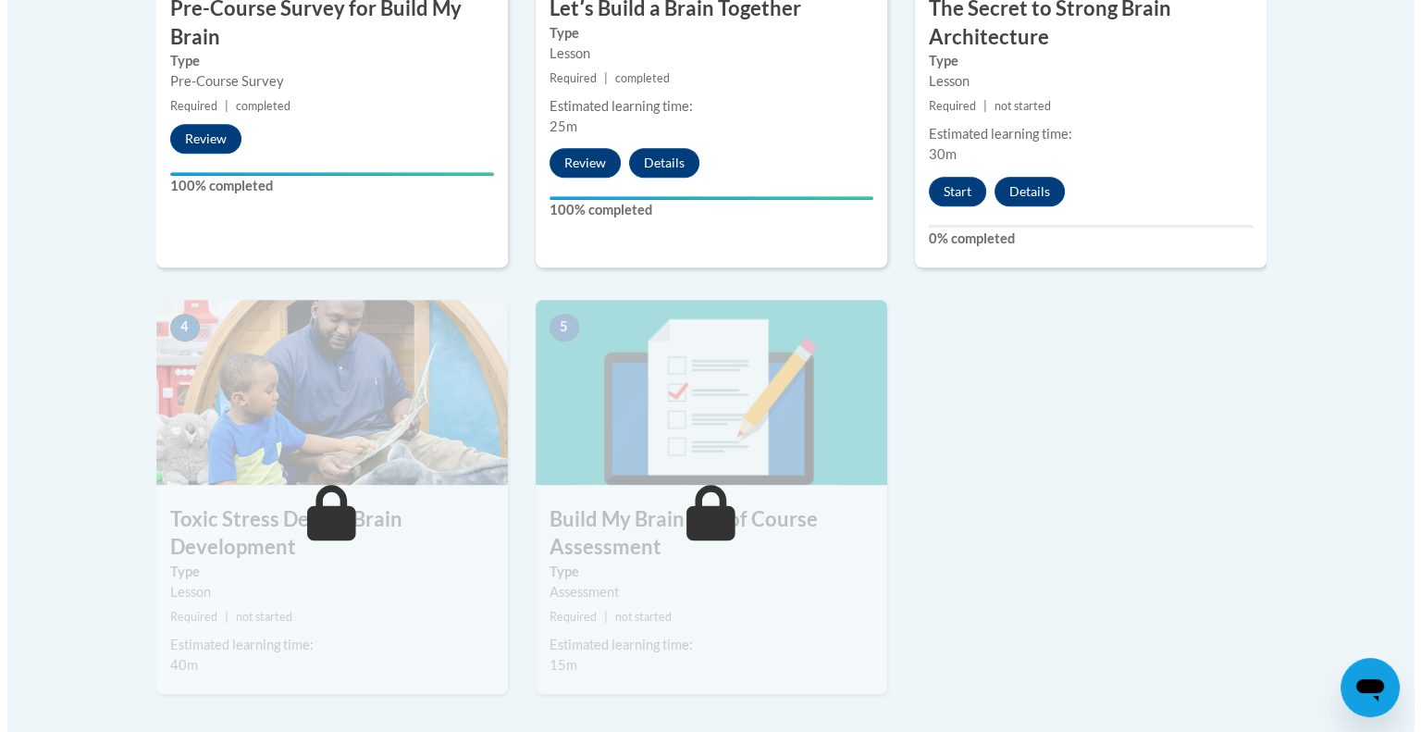
scroll to position [862, 0]
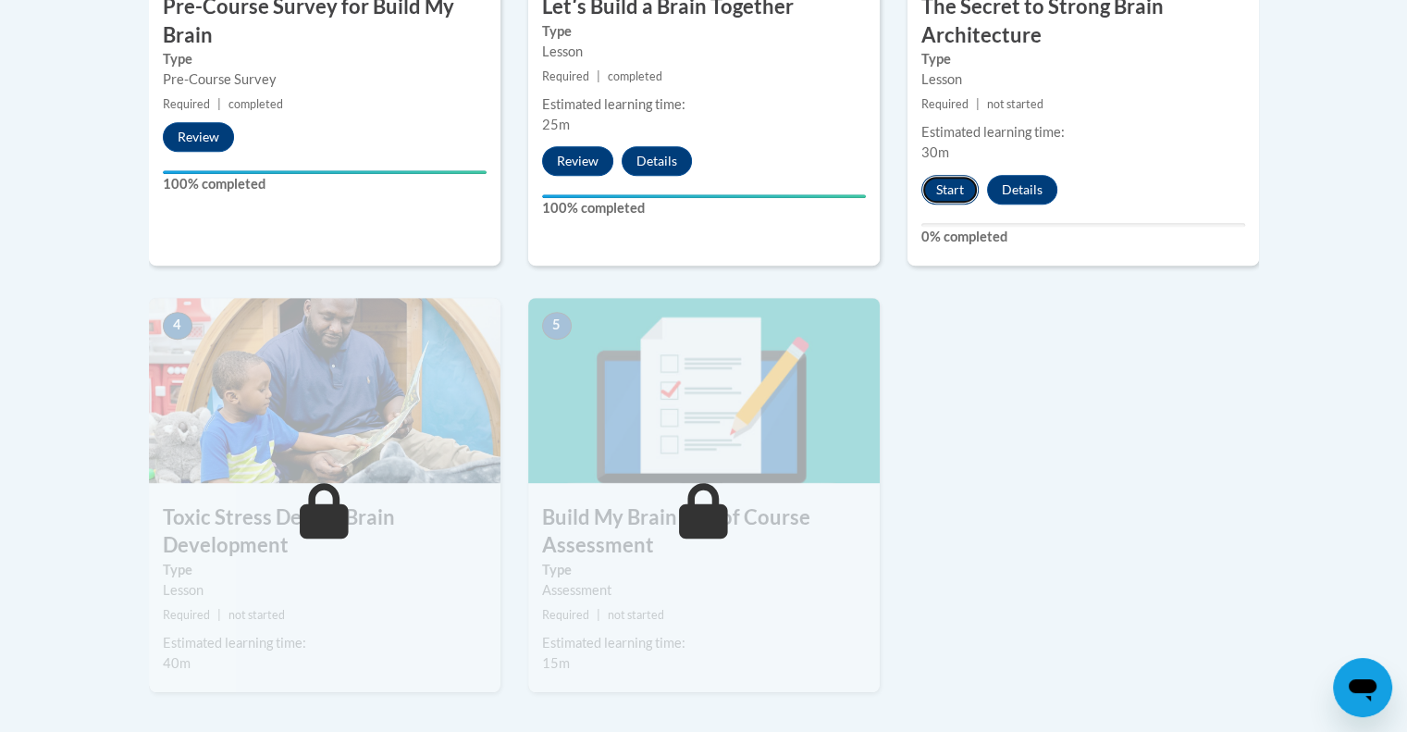
click at [944, 191] on button "Start" at bounding box center [949, 190] width 57 height 30
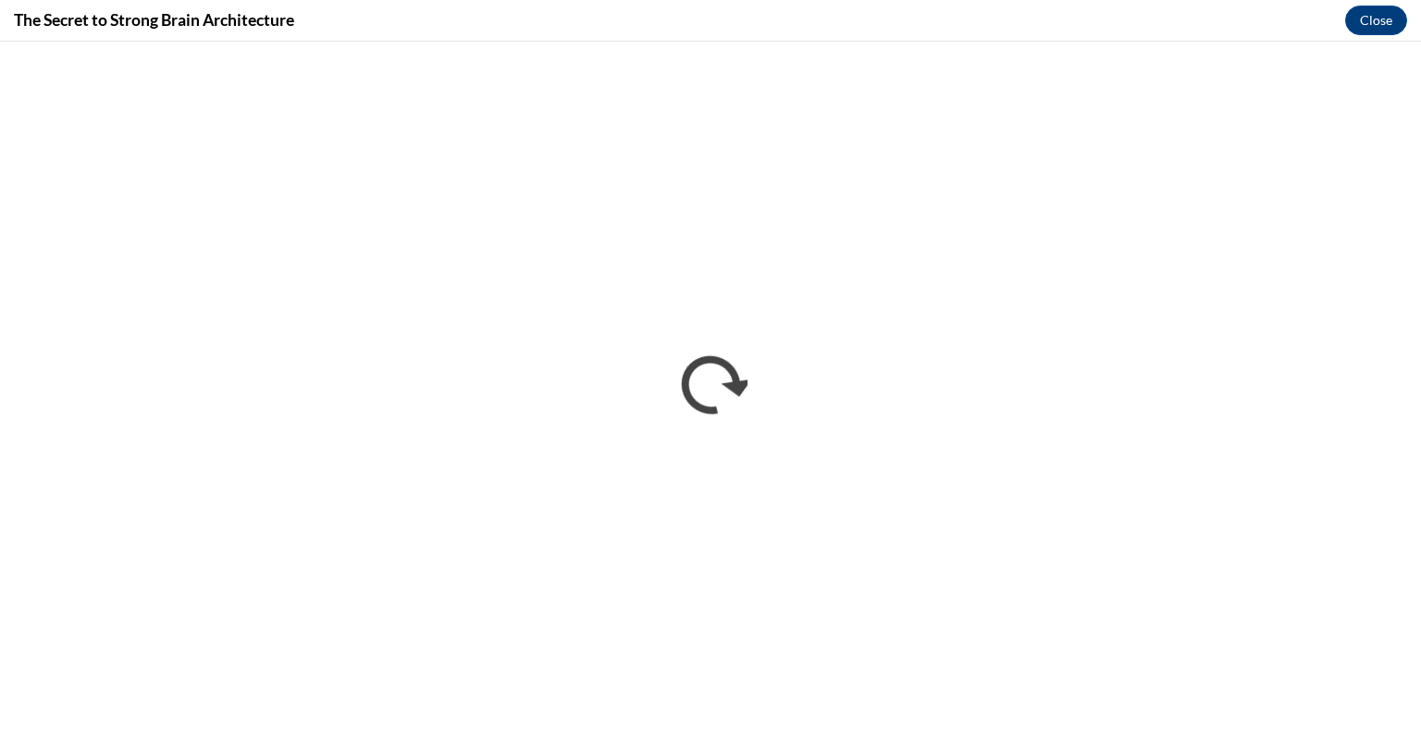
scroll to position [0, 0]
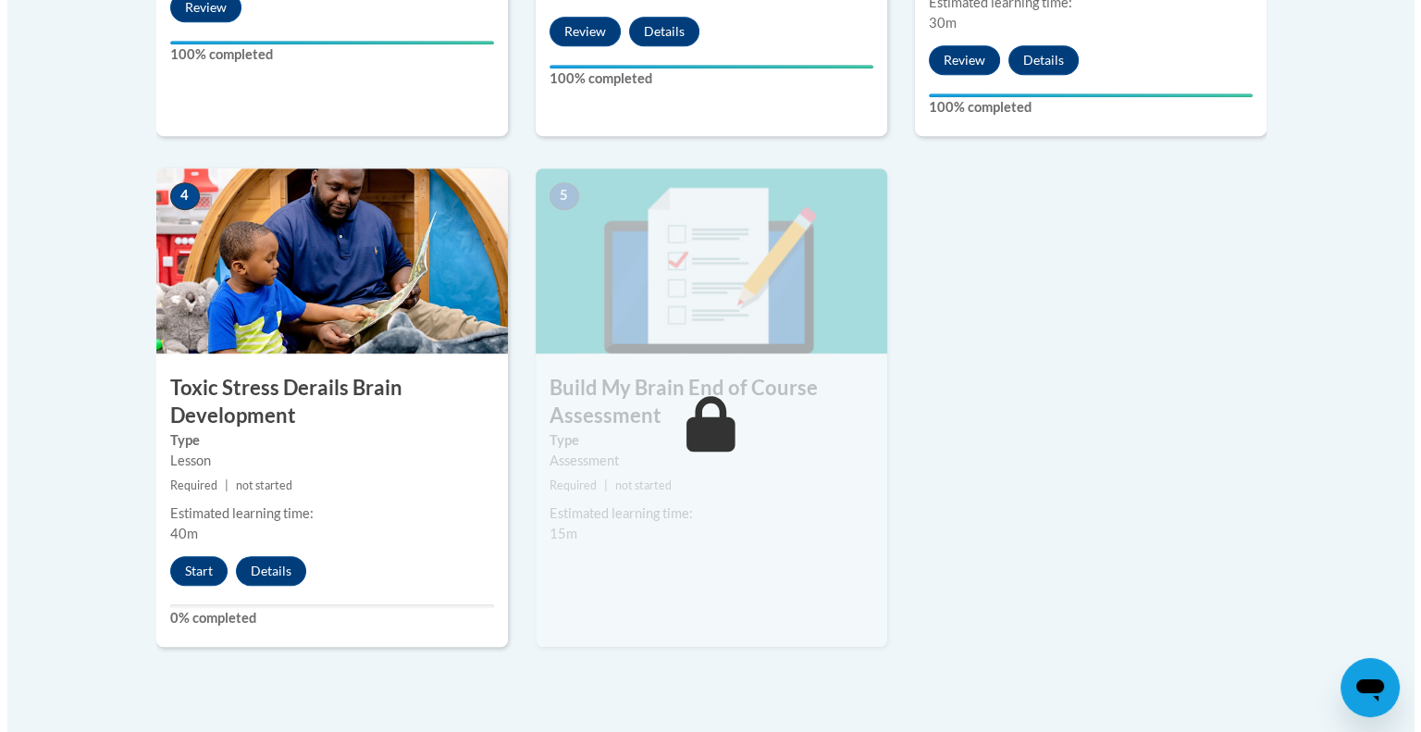
scroll to position [992, 0]
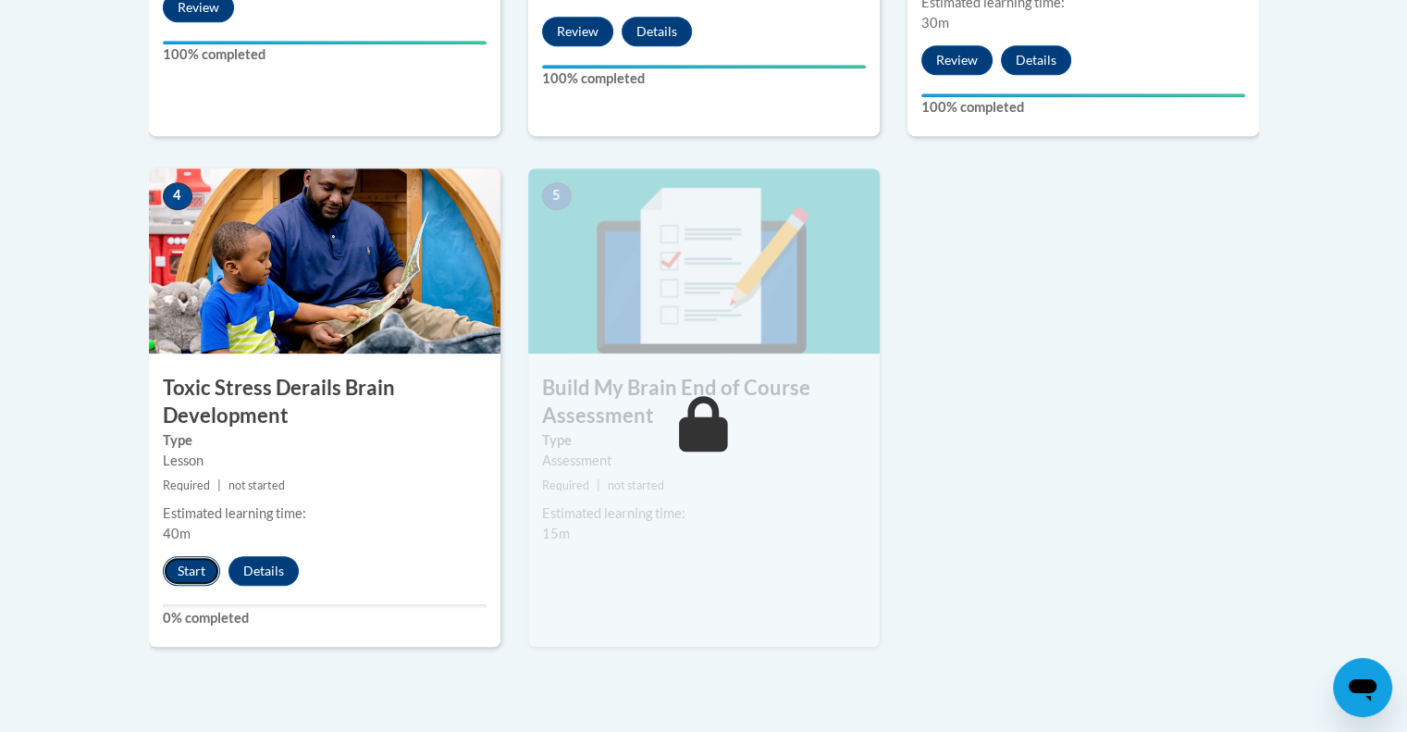
click at [196, 574] on button "Start" at bounding box center [191, 571] width 57 height 30
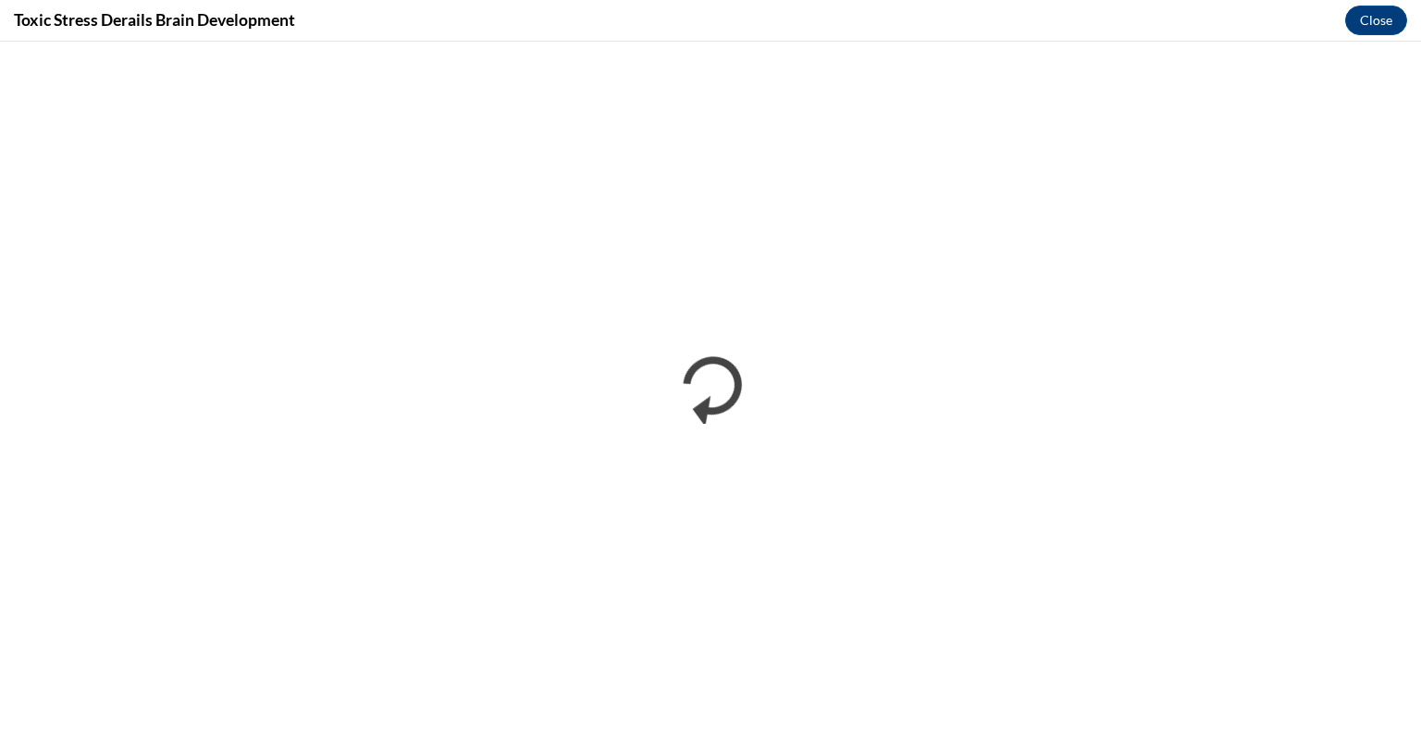
scroll to position [0, 0]
